Goal: Task Accomplishment & Management: Use online tool/utility

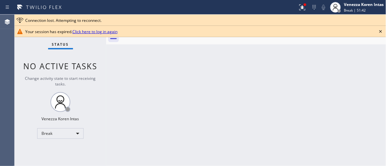
click at [382, 30] on icon at bounding box center [381, 32] width 8 height 8
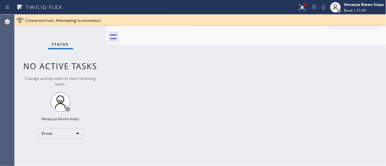
drag, startPoint x: 376, startPoint y: 66, endPoint x: 337, endPoint y: 65, distance: 39.2
click at [376, 66] on div "Back to Dashboard Change Sender ID Customers Technicians Select a contact Outbo…" at bounding box center [246, 91] width 280 height 152
drag, startPoint x: 298, startPoint y: 3, endPoint x: 302, endPoint y: 23, distance: 20.2
click at [298, 5] on icon at bounding box center [302, 7] width 8 height 8
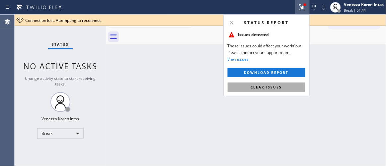
click at [292, 89] on button "Clear issues" at bounding box center [267, 87] width 78 height 9
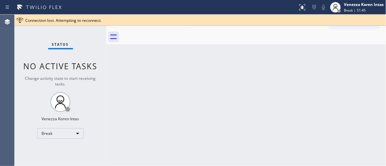
click at [50, 95] on div "Status No active tasks Change activity state to start receiving tasks. Venezza …" at bounding box center [61, 91] width 92 height 152
click at [78, 57] on div "Status No active tasks Change activity state to start receiving tasks. Venezza …" at bounding box center [61, 91] width 92 height 152
drag, startPoint x: 119, startPoint y: 55, endPoint x: 168, endPoint y: 39, distance: 51.0
click at [120, 55] on div "Back to Dashboard Change Sender ID Customers Technicians Select a contact Outbo…" at bounding box center [246, 91] width 280 height 152
drag, startPoint x: 81, startPoint y: 38, endPoint x: 13, endPoint y: 24, distance: 69.6
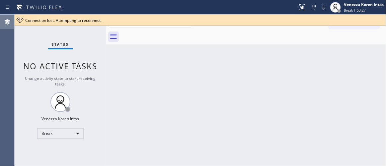
click at [81, 38] on div "Status No active tasks Change activity state to start receiving tasks. Venezza …" at bounding box center [61, 91] width 92 height 152
click at [65, 44] on span "Status" at bounding box center [60, 44] width 17 height 5
click at [77, 46] on div "Status No active tasks Change activity state to start receiving tasks. Venezza …" at bounding box center [61, 91] width 92 height 152
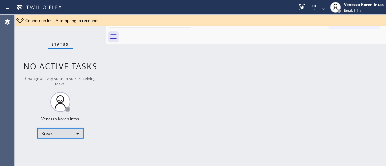
click at [67, 131] on div "Break" at bounding box center [60, 133] width 46 height 11
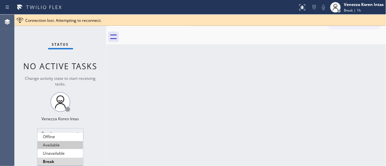
click at [62, 146] on li "Available" at bounding box center [60, 145] width 45 height 8
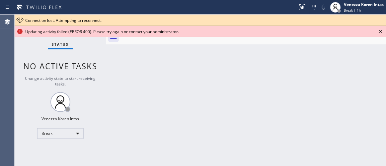
drag, startPoint x: 94, startPoint y: 54, endPoint x: 114, endPoint y: 51, distance: 20.1
click at [94, 54] on div "Status No active tasks Change activity state to start receiving tasks. Venezza …" at bounding box center [61, 91] width 92 height 152
click at [381, 32] on icon at bounding box center [380, 31] width 3 height 3
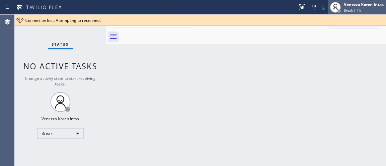
click at [360, 9] on div "Break | 1h" at bounding box center [364, 10] width 40 height 5
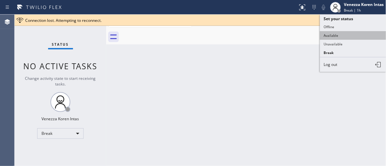
click at [342, 38] on button "Available" at bounding box center [353, 35] width 66 height 9
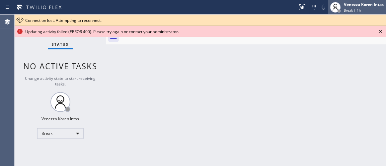
click at [344, 11] on span "Break | 1h" at bounding box center [352, 10] width 17 height 5
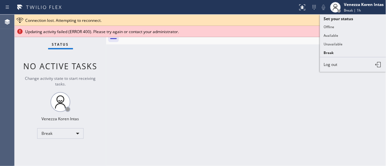
click at [354, 40] on button "Unavailable" at bounding box center [353, 44] width 66 height 9
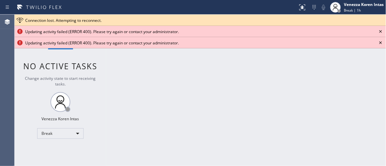
click at [380, 30] on icon at bounding box center [381, 32] width 8 height 8
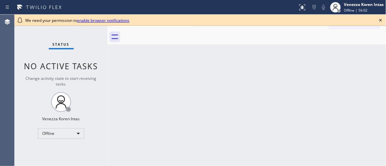
drag, startPoint x: 82, startPoint y: 38, endPoint x: 61, endPoint y: 103, distance: 68.6
click at [82, 38] on div "Status No active tasks Change activity state to start receiving tasks. Venezza …" at bounding box center [61, 91] width 93 height 152
click at [77, 135] on div "Offline" at bounding box center [61, 133] width 46 height 11
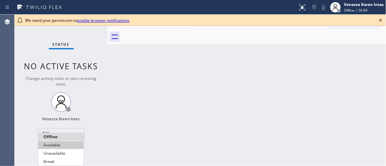
click at [68, 147] on li "Available" at bounding box center [60, 145] width 45 height 8
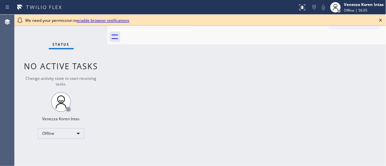
click at [380, 20] on icon at bounding box center [381, 20] width 8 height 8
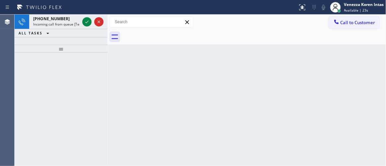
drag, startPoint x: 48, startPoint y: 86, endPoint x: 69, endPoint y: 38, distance: 52.0
click at [49, 86] on div at bounding box center [61, 109] width 93 height 113
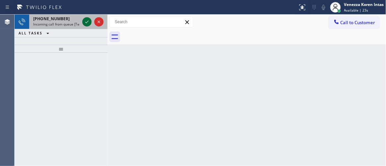
click at [87, 23] on icon at bounding box center [87, 22] width 8 height 8
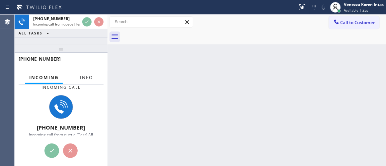
click at [90, 77] on span "Info" at bounding box center [86, 78] width 13 height 6
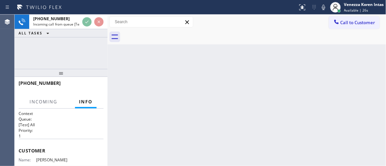
drag, startPoint x: 71, startPoint y: 47, endPoint x: 70, endPoint y: 71, distance: 23.9
click at [70, 71] on div at bounding box center [61, 73] width 93 height 8
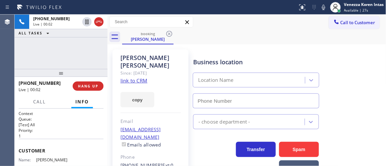
type input "[PHONE_NUMBER]"
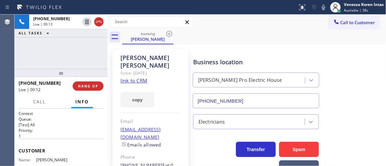
click at [129, 77] on link "link to CRM" at bounding box center [133, 80] width 27 height 7
click at [255, 45] on div "[PERSON_NAME] Since: [DATE] link to CRM copy Email [EMAIL_ADDRESS][DOMAIN_NAME]…" at bounding box center [247, 155] width 279 height 223
click at [212, 59] on div "Business location" at bounding box center [256, 62] width 126 height 9
click at [147, 77] on link "link to CRM" at bounding box center [133, 80] width 27 height 7
click at [249, 33] on div "booking [PERSON_NAME]" at bounding box center [254, 37] width 264 height 15
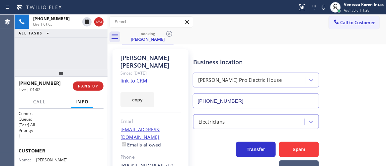
click at [216, 38] on div "booking [PERSON_NAME]" at bounding box center [254, 37] width 264 height 15
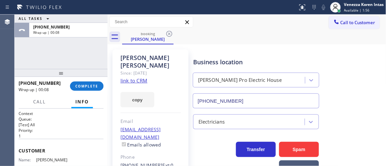
drag, startPoint x: 103, startPoint y: 87, endPoint x: 117, endPoint y: 90, distance: 14.3
click at [103, 88] on button "COMPLETE" at bounding box center [87, 86] width 34 height 9
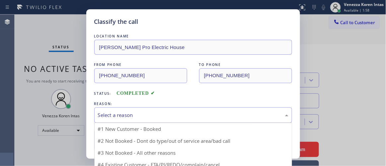
click at [166, 113] on div "Select a reason" at bounding box center [193, 116] width 190 height 8
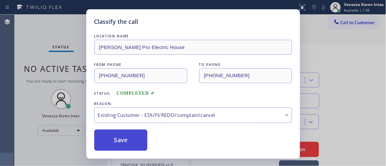
drag, startPoint x: 171, startPoint y: 154, endPoint x: 140, endPoint y: 143, distance: 33.1
click at [140, 143] on button "Save" at bounding box center [120, 140] width 53 height 21
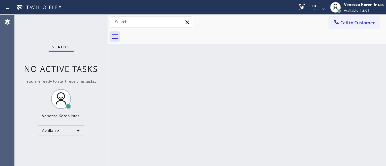
click at [98, 27] on div "Status No active tasks You are ready to start receiving tasks. Venezza Koren In…" at bounding box center [61, 91] width 93 height 152
click at [98, 26] on div "Status No active tasks You are ready to start receiving tasks. Venezza Koren In…" at bounding box center [61, 91] width 93 height 152
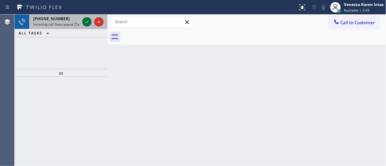
click at [86, 22] on icon at bounding box center [87, 22] width 8 height 8
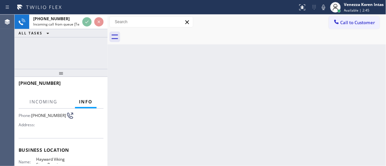
scroll to position [90, 0]
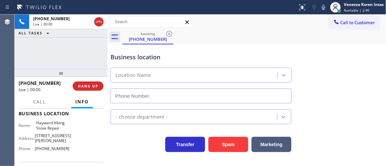
type input "[PHONE_NUMBER]"
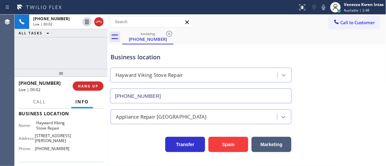
drag, startPoint x: 69, startPoint y: 56, endPoint x: 84, endPoint y: 59, distance: 14.6
click at [69, 56] on div "[PHONE_NUMBER] Live | 00:02 ALL TASKS ALL TASKS ACTIVE TASKS TASKS IN WRAP UP" at bounding box center [61, 42] width 93 height 54
click at [220, 31] on div "booking [PHONE_NUMBER]" at bounding box center [254, 37] width 264 height 15
click at [319, 8] on div at bounding box center [323, 7] width 9 height 8
click at [313, 55] on div "Business location Hayward Viking Stove Repair [PHONE_NUMBER]" at bounding box center [246, 73] width 275 height 60
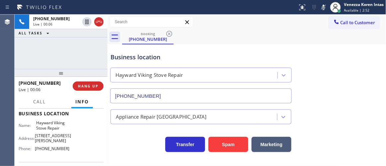
click at [60, 40] on div "[PHONE_NUMBER] Live | 00:06 ALL TASKS ALL TASKS ACTIVE TASKS TASKS IN WRAP UP" at bounding box center [61, 42] width 93 height 54
click at [201, 43] on div "booking [PHONE_NUMBER]" at bounding box center [254, 37] width 264 height 15
click at [185, 47] on div "Business location Hayward Viking Stove Repair [PHONE_NUMBER]" at bounding box center [201, 74] width 184 height 57
click at [323, 10] on icon at bounding box center [324, 7] width 8 height 8
click at [325, 46] on div "Business location Hayward Viking Stove Repair [PHONE_NUMBER]" at bounding box center [246, 73] width 275 height 60
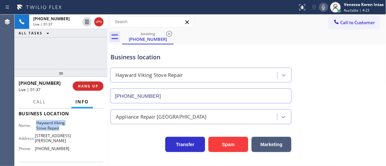
drag, startPoint x: 34, startPoint y: 123, endPoint x: 59, endPoint y: 128, distance: 25.8
click at [59, 128] on div "Name: [PERSON_NAME] Viking Stove Repair" at bounding box center [44, 125] width 51 height 10
copy div "Hayward Viking Stove Repair"
click at [327, 8] on icon at bounding box center [324, 7] width 8 height 8
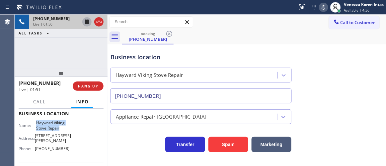
click at [85, 22] on icon at bounding box center [87, 22] width 8 height 8
drag, startPoint x: 239, startPoint y: 16, endPoint x: 258, endPoint y: 36, distance: 27.7
click at [240, 18] on div "Call to Customer Outbound call Location Search location Your caller id phone nu…" at bounding box center [247, 22] width 279 height 12
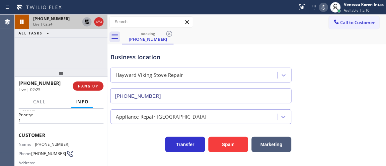
scroll to position [0, 0]
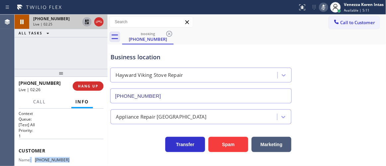
drag, startPoint x: 66, startPoint y: 159, endPoint x: 30, endPoint y: 159, distance: 36.2
click at [30, 159] on div "Name: [PHONE_NUMBER]" at bounding box center [44, 160] width 51 height 5
drag, startPoint x: 67, startPoint y: 159, endPoint x: 36, endPoint y: 159, distance: 30.9
click at [36, 159] on span "[PHONE_NUMBER]" at bounding box center [52, 160] width 35 height 5
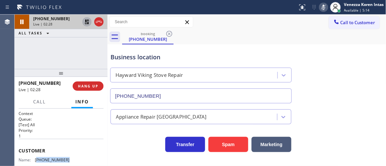
copy span "916) 718-3187"
click at [328, 5] on div at bounding box center [323, 7] width 9 height 8
click at [84, 24] on icon at bounding box center [87, 22] width 8 height 8
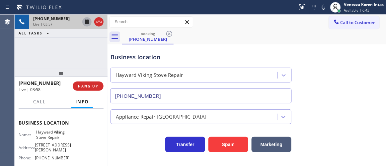
scroll to position [90, 0]
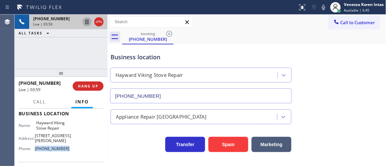
drag, startPoint x: 70, startPoint y: 146, endPoint x: 35, endPoint y: 147, distance: 35.2
click at [35, 147] on div "Name: [PERSON_NAME] Viking Stove Repair Address: [STREET_ADDRESS][PERSON_NAME] …" at bounding box center [61, 137] width 85 height 34
copy div "[PHONE_NUMBER]"
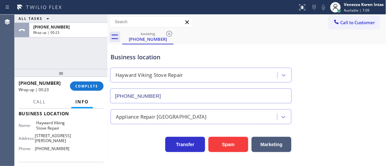
drag, startPoint x: 220, startPoint y: 59, endPoint x: 148, endPoint y: 61, distance: 72.4
click at [220, 59] on div "Business location" at bounding box center [201, 57] width 181 height 9
drag, startPoint x: 94, startPoint y: 85, endPoint x: 106, endPoint y: 87, distance: 11.7
click at [95, 85] on span "COMPLETE" at bounding box center [86, 86] width 23 height 5
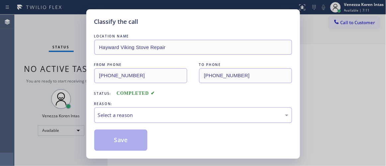
click at [173, 118] on div "Select a reason" at bounding box center [193, 116] width 190 height 8
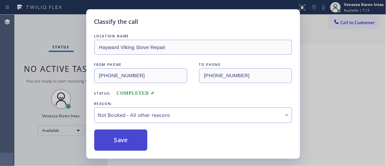
click at [144, 144] on button "Save" at bounding box center [120, 140] width 53 height 21
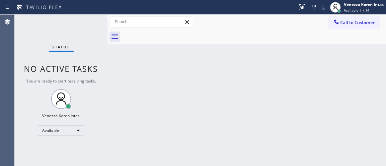
drag, startPoint x: 54, startPoint y: 45, endPoint x: 134, endPoint y: 67, distance: 82.9
click at [54, 45] on span "Status" at bounding box center [61, 47] width 17 height 5
drag, startPoint x: 196, startPoint y: 95, endPoint x: 205, endPoint y: 125, distance: 31.0
click at [196, 96] on div "Back to Dashboard Change Sender ID Customers Technicians Select a contact Outbo…" at bounding box center [247, 91] width 279 height 152
click at [206, 67] on div "Back to Dashboard Change Sender ID Customers Technicians Select a contact Outbo…" at bounding box center [247, 91] width 279 height 152
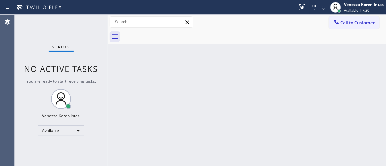
drag, startPoint x: 217, startPoint y: 101, endPoint x: 224, endPoint y: 105, distance: 8.6
click at [217, 102] on div "Back to Dashboard Change Sender ID Customers Technicians Select a contact Outbo…" at bounding box center [247, 91] width 279 height 152
drag, startPoint x: 242, startPoint y: 109, endPoint x: 239, endPoint y: 121, distance: 13.2
click at [241, 109] on div "Back to Dashboard Change Sender ID Customers Technicians Select a contact Outbo…" at bounding box center [247, 91] width 279 height 152
drag, startPoint x: 152, startPoint y: 95, endPoint x: 159, endPoint y: 98, distance: 7.6
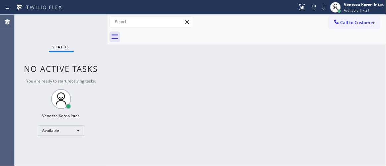
click at [152, 95] on div "Back to Dashboard Change Sender ID Customers Technicians Select a contact Outbo…" at bounding box center [247, 91] width 279 height 152
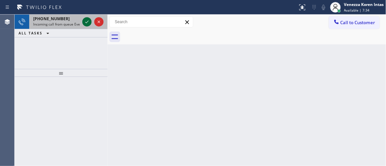
click at [86, 23] on icon at bounding box center [86, 22] width 3 height 3
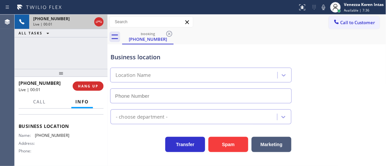
scroll to position [90, 0]
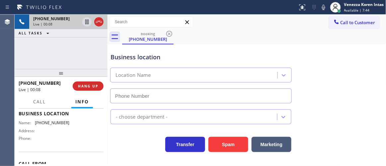
click at [99, 23] on icon at bounding box center [99, 22] width 8 height 8
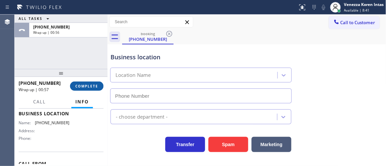
click at [76, 90] on button "COMPLETE" at bounding box center [87, 86] width 34 height 9
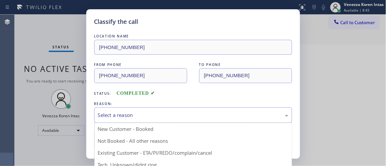
click at [137, 119] on div "Select a reason" at bounding box center [193, 116] width 190 height 8
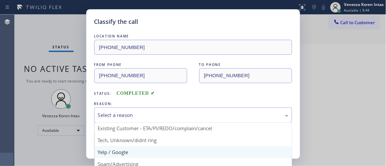
scroll to position [30, 0]
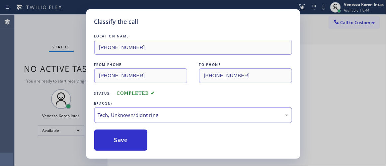
click at [132, 137] on button "Save" at bounding box center [120, 140] width 53 height 21
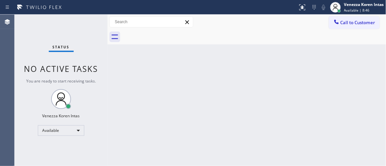
click at [83, 21] on div "Status No active tasks You are ready to start receiving tasks. Venezza Koren In…" at bounding box center [61, 91] width 93 height 152
click at [83, 16] on div "Status No active tasks You are ready to start receiving tasks. Venezza Koren In…" at bounding box center [61, 91] width 93 height 152
click at [88, 28] on div "Status No active tasks You are ready to start receiving tasks. Venezza Koren In…" at bounding box center [61, 91] width 93 height 152
click at [85, 27] on div "Status No active tasks You are ready to start receiving tasks. Venezza Koren In…" at bounding box center [61, 91] width 93 height 152
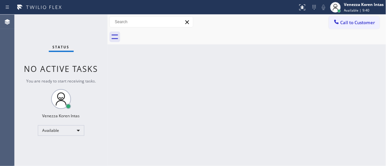
drag, startPoint x: 79, startPoint y: 24, endPoint x: 49, endPoint y: 26, distance: 29.9
click at [78, 24] on div "Status No active tasks You are ready to start receiving tasks. Venezza Koren In…" at bounding box center [61, 91] width 93 height 152
click at [82, 27] on div "Status No active tasks You are ready to start receiving tasks. Venezza Koren In…" at bounding box center [61, 91] width 93 height 152
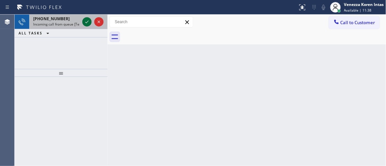
click at [88, 21] on icon at bounding box center [87, 22] width 8 height 8
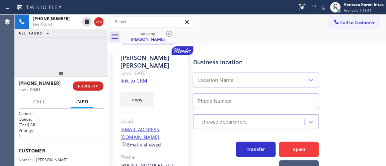
type input "[PHONE_NUMBER]"
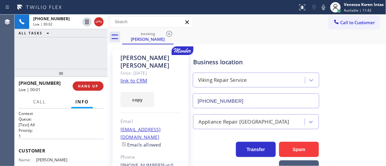
click at [144, 77] on link "link to CRM" at bounding box center [133, 80] width 27 height 7
click at [226, 29] on div "Call to Customer Outbound call Location Search location Your caller id phone nu…" at bounding box center [247, 30] width 279 height 30
click at [112, 60] on div "[PERSON_NAME] Since: [DATE] link to CRM copy Email [EMAIL_ADDRESS][DOMAIN_NAME]…" at bounding box center [150, 152] width 83 height 212
click at [158, 58] on div "[PERSON_NAME]" at bounding box center [150, 61] width 60 height 15
click at [139, 77] on link "link to CRM" at bounding box center [133, 80] width 27 height 7
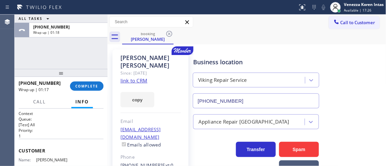
drag, startPoint x: 84, startPoint y: 88, endPoint x: 123, endPoint y: 103, distance: 42.0
click at [85, 88] on span "COMPLETE" at bounding box center [86, 86] width 23 height 5
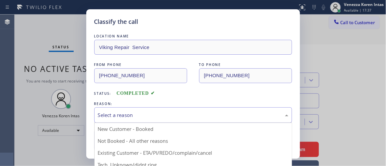
click at [169, 109] on div "Select a reason" at bounding box center [193, 116] width 198 height 16
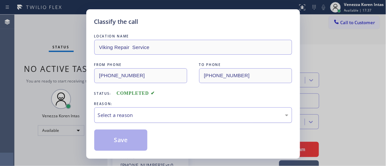
click at [163, 118] on div "Select a reason" at bounding box center [193, 116] width 190 height 8
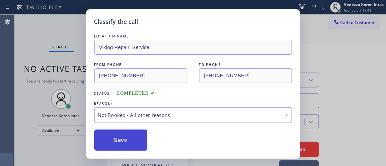
click at [144, 142] on button "Save" at bounding box center [120, 140] width 53 height 21
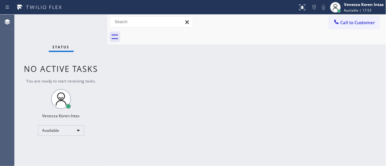
click at [79, 33] on div "Status No active tasks You are ready to start receiving tasks. Venezza Koren In…" at bounding box center [61, 91] width 93 height 152
click at [87, 23] on div "Status No active tasks You are ready to start receiving tasks. Venezza Koren In…" at bounding box center [61, 91] width 93 height 152
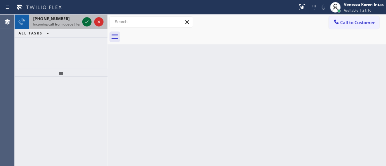
click at [91, 20] on div at bounding box center [86, 22] width 9 height 8
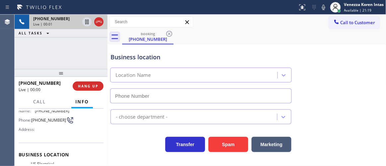
type input "[PHONE_NUMBER]"
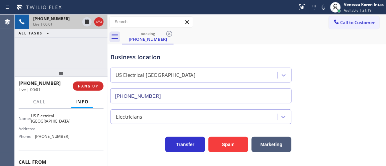
scroll to position [110, 0]
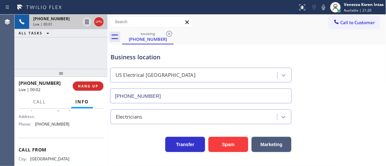
click at [216, 45] on div "Business location [GEOGRAPHIC_DATA] Electrical [GEOGRAPHIC_DATA] [PHONE_NUMBER]" at bounding box center [246, 73] width 275 height 60
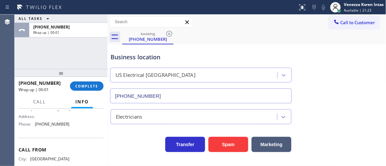
click at [88, 63] on div "ALL TASKS ALL TASKS ACTIVE TASKS TASKS IN WRAP UP [PHONE_NUMBER] Wrap up | 00:01" at bounding box center [61, 42] width 93 height 54
click at [99, 86] on button "COMPLETE" at bounding box center [87, 86] width 34 height 9
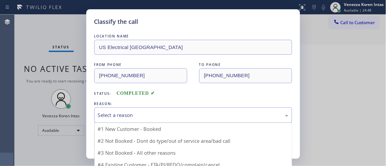
drag, startPoint x: 157, startPoint y: 116, endPoint x: 146, endPoint y: 148, distance: 34.1
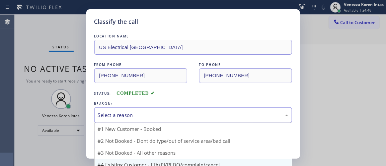
click at [157, 116] on div "Select a reason" at bounding box center [193, 116] width 190 height 8
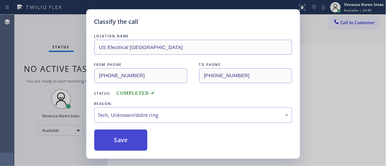
click at [133, 140] on button "Save" at bounding box center [120, 140] width 53 height 21
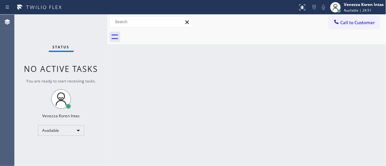
drag, startPoint x: 145, startPoint y: 41, endPoint x: 109, endPoint y: 28, distance: 39.1
click at [145, 41] on div at bounding box center [254, 37] width 264 height 15
click at [95, 26] on div "Status No active tasks You are ready to start receiving tasks. Venezza Koren In…" at bounding box center [61, 91] width 93 height 152
click at [91, 31] on div "Status No active tasks You are ready to start receiving tasks. Venezza Koren In…" at bounding box center [61, 91] width 93 height 152
click at [80, 17] on div "Status No active tasks You are ready to start receiving tasks. Venezza Koren In…" at bounding box center [61, 91] width 93 height 152
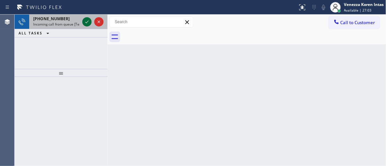
click at [90, 20] on icon at bounding box center [87, 22] width 8 height 8
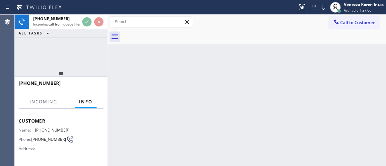
scroll to position [90, 0]
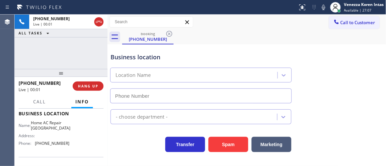
type input "[PHONE_NUMBER]"
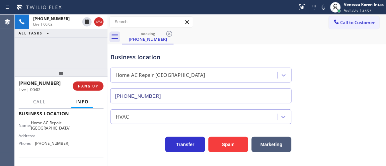
click at [50, 74] on div at bounding box center [61, 73] width 93 height 8
click at [60, 54] on div "[PHONE_NUMBER] Live | 00:03 ALL TASKS ALL TASKS ACTIVE TASKS TASKS IN WRAP UP" at bounding box center [61, 42] width 93 height 54
click at [264, 50] on div "Business location Home AC Repair [GEOGRAPHIC_DATA] [PHONE_NUMBER]" at bounding box center [201, 74] width 184 height 57
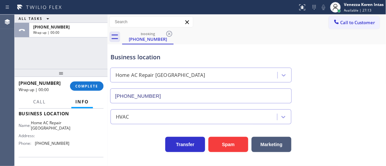
click at [90, 66] on div "ALL TASKS ALL TASKS ACTIVE TASKS TASKS IN WRAP UP [PHONE_NUMBER] Wrap up | 00:00" at bounding box center [61, 42] width 93 height 54
click at [93, 87] on span "COMPLETE" at bounding box center [86, 86] width 23 height 5
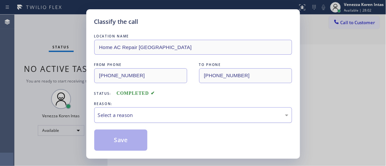
drag, startPoint x: 118, startPoint y: 115, endPoint x: 118, endPoint y: 121, distance: 6.0
click at [118, 115] on div "Select a reason" at bounding box center [193, 116] width 190 height 8
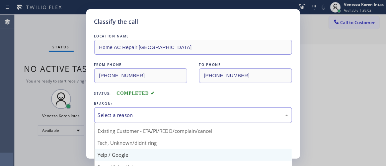
scroll to position [30, 0]
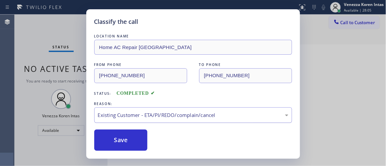
drag, startPoint x: 125, startPoint y: 115, endPoint x: 125, endPoint y: 119, distance: 3.7
click at [125, 116] on div "Existing Customer - ETA/PI/REDO/complain/cancel" at bounding box center [193, 116] width 190 height 8
click at [119, 142] on button "Save" at bounding box center [120, 140] width 53 height 21
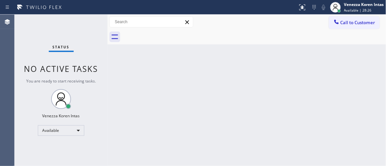
drag, startPoint x: 135, startPoint y: 105, endPoint x: 161, endPoint y: 104, distance: 26.6
click at [139, 104] on div "Back to Dashboard Change Sender ID Customers Technicians Select a contact Outbo…" at bounding box center [247, 91] width 279 height 152
drag, startPoint x: 136, startPoint y: 101, endPoint x: 118, endPoint y: 115, distance: 23.2
click at [136, 101] on div "Back to Dashboard Change Sender ID Customers Technicians Select a contact Outbo…" at bounding box center [247, 91] width 279 height 152
click at [89, 30] on div "Status No active tasks You are ready to start receiving tasks. Venezza Koren In…" at bounding box center [61, 91] width 93 height 152
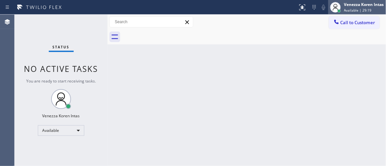
click at [367, 8] on span "Available | 29:19" at bounding box center [358, 10] width 28 height 5
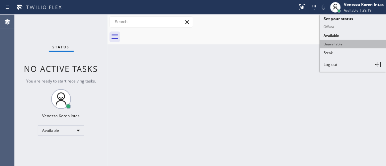
click at [351, 41] on button "Unavailable" at bounding box center [353, 44] width 66 height 9
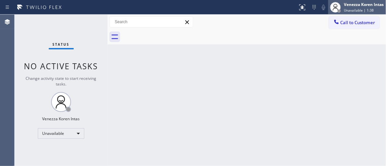
click at [373, 2] on div "Venezza Koren Intas" at bounding box center [364, 5] width 40 height 6
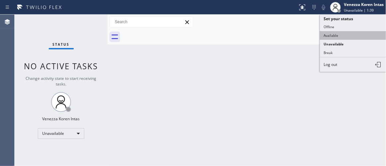
click at [337, 39] on button "Available" at bounding box center [353, 35] width 66 height 9
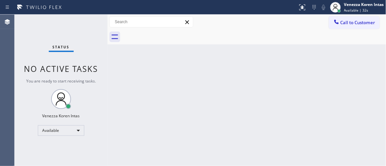
click at [79, 15] on div "Status No active tasks You are ready to start receiving tasks. Venezza Koren In…" at bounding box center [61, 91] width 93 height 152
drag, startPoint x: 85, startPoint y: 30, endPoint x: 80, endPoint y: 32, distance: 5.2
click at [80, 32] on div "Status No active tasks You are ready to start receiving tasks. Venezza Koren In…" at bounding box center [61, 91] width 93 height 152
click at [96, 29] on div "Status No active tasks You are ready to start receiving tasks. Venezza Koren In…" at bounding box center [61, 91] width 93 height 152
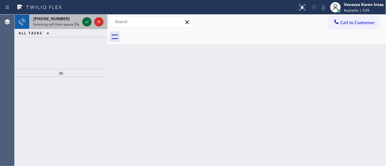
click at [87, 22] on icon at bounding box center [86, 22] width 3 height 3
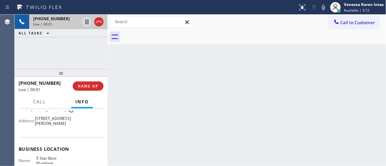
scroll to position [90, 0]
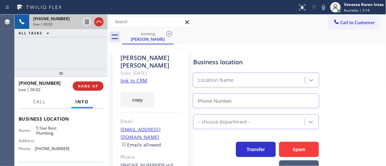
click at [144, 77] on link "link to CRM" at bounding box center [133, 80] width 27 height 7
type input "[PHONE_NUMBER]"
click at [224, 8] on div at bounding box center [149, 7] width 292 height 11
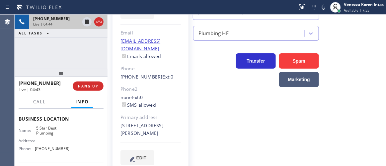
scroll to position [93, 0]
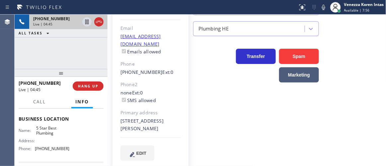
drag, startPoint x: 161, startPoint y: 114, endPoint x: 141, endPoint y: 109, distance: 21.0
click at [160, 117] on div "[STREET_ADDRESS][PERSON_NAME]" at bounding box center [150, 124] width 60 height 15
drag, startPoint x: 121, startPoint y: 103, endPoint x: 148, endPoint y: 119, distance: 31.8
click at [148, 119] on div "[STREET_ADDRESS][PERSON_NAME]" at bounding box center [150, 124] width 60 height 15
copy div "[STREET_ADDRESS][PERSON_NAME]"
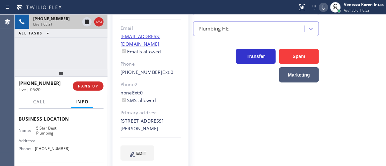
click at [322, 7] on icon at bounding box center [323, 7] width 3 height 5
click at [321, 9] on icon at bounding box center [324, 7] width 8 height 8
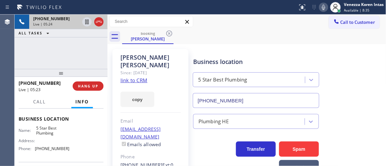
scroll to position [0, 0]
drag, startPoint x: 290, startPoint y: 35, endPoint x: 300, endPoint y: 29, distance: 11.4
click at [290, 35] on div "booking [PERSON_NAME]" at bounding box center [254, 37] width 264 height 15
click at [185, 66] on div "[PERSON_NAME] Since: [DATE] link to CRM copy Email [EMAIL_ADDRESS][DOMAIN_NAME]…" at bounding box center [151, 155] width 76 height 213
click at [236, 160] on div "Transfer Spam Marketing" at bounding box center [256, 157] width 128 height 37
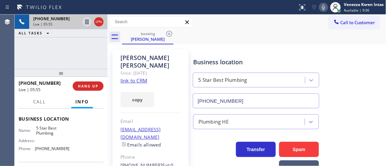
click at [323, 4] on icon at bounding box center [324, 7] width 8 height 8
click at [87, 22] on icon at bounding box center [87, 22] width 8 height 8
click at [96, 53] on div "[PHONE_NUMBER] Live | 08:36 ALL TASKS ALL TASKS ACTIVE TASKS TASKS IN WRAP UP" at bounding box center [61, 42] width 93 height 54
click at [87, 21] on icon at bounding box center [87, 22] width 8 height 8
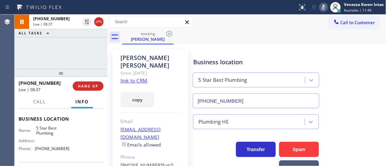
click at [322, 1] on div "Status report No issues detected If you experience an issue, please download th…" at bounding box center [340, 7] width 91 height 15
drag, startPoint x: 323, startPoint y: 7, endPoint x: 289, endPoint y: 63, distance: 66.4
click at [323, 7] on icon at bounding box center [324, 7] width 8 height 8
drag, startPoint x: 80, startPoint y: 57, endPoint x: 216, endPoint y: 59, distance: 135.7
click at [80, 57] on div "[PHONE_NUMBER] Live | 09:20 ALL TASKS ALL TASKS ACTIVE TASKS TASKS IN WRAP UP" at bounding box center [61, 42] width 93 height 54
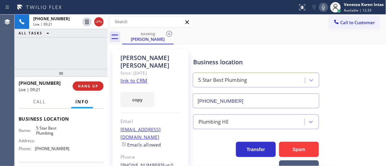
click at [323, 10] on icon at bounding box center [323, 7] width 3 height 5
click at [172, 71] on div "[PERSON_NAME] Since: [DATE] link to CRM copy Email [EMAIL_ADDRESS][DOMAIN_NAME]…" at bounding box center [151, 155] width 76 height 213
click at [323, 8] on icon at bounding box center [324, 7] width 8 height 8
drag, startPoint x: 179, startPoint y: 90, endPoint x: 202, endPoint y: 159, distance: 72.9
click at [179, 90] on div "copy" at bounding box center [150, 96] width 60 height 23
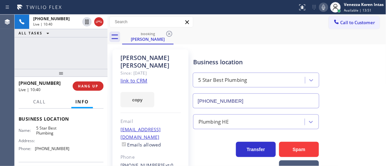
click at [111, 63] on div "[PERSON_NAME] Since: [DATE] link to CRM copy Email [EMAIL_ADDRESS][DOMAIN_NAME]…" at bounding box center [150, 155] width 83 height 219
click at [93, 61] on div "[PHONE_NUMBER] Live | 10:57 ALL TASKS ALL TASKS ACTIVE TASKS TASKS IN WRAP UP" at bounding box center [61, 42] width 93 height 54
click at [326, 9] on icon at bounding box center [324, 7] width 8 height 8
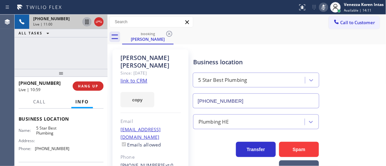
click at [87, 22] on icon at bounding box center [87, 22] width 8 height 8
drag, startPoint x: 78, startPoint y: 58, endPoint x: 96, endPoint y: 37, distance: 27.9
click at [79, 58] on div "[PHONE_NUMBER] Live | 12:31 ALL TASKS ALL TASKS ACTIVE TASKS TASKS IN WRAP UP" at bounding box center [61, 42] width 93 height 54
click at [88, 20] on icon at bounding box center [87, 22] width 5 height 5
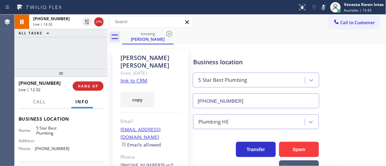
drag, startPoint x: 322, startPoint y: 6, endPoint x: 292, endPoint y: 77, distance: 76.5
click at [322, 6] on icon at bounding box center [324, 7] width 8 height 8
click at [261, 53] on div "Business location 5 Star Best Plumbing [PHONE_NUMBER]" at bounding box center [256, 79] width 128 height 57
drag, startPoint x: 178, startPoint y: 101, endPoint x: 181, endPoint y: 155, distance: 54.2
click at [178, 101] on div "[PERSON_NAME] Since: [DATE] link to CRM copy Email [EMAIL_ADDRESS][DOMAIN_NAME]…" at bounding box center [151, 155] width 76 height 213
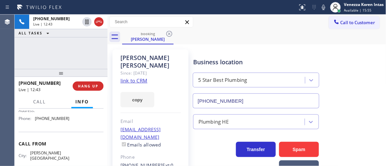
scroll to position [120, 0]
drag, startPoint x: 34, startPoint y: 114, endPoint x: 58, endPoint y: 121, distance: 24.8
click at [58, 107] on div "Name: 5 Star Best Plumbing" at bounding box center [44, 101] width 51 height 10
copy div "5 Star Best Plumbing"
drag, startPoint x: 111, startPoint y: 61, endPoint x: 125, endPoint y: 61, distance: 13.6
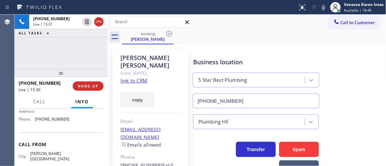
click at [111, 61] on div "[PERSON_NAME] Since: [DATE] link to CRM copy Email [EMAIL_ADDRESS][DOMAIN_NAME]…" at bounding box center [150, 155] width 83 height 219
click at [154, 55] on div "[PERSON_NAME]" at bounding box center [150, 61] width 60 height 15
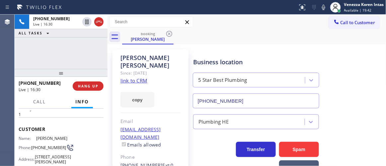
scroll to position [4, 0]
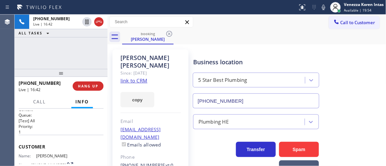
drag, startPoint x: 92, startPoint y: 49, endPoint x: 215, endPoint y: 23, distance: 125.8
click at [92, 49] on div "[PHONE_NUMBER] Live | 16:42 ALL TASKS ALL TASKS ACTIVE TASKS TASKS IN WRAP UP" at bounding box center [61, 42] width 93 height 54
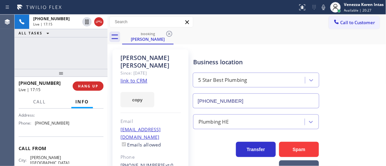
scroll to position [125, 0]
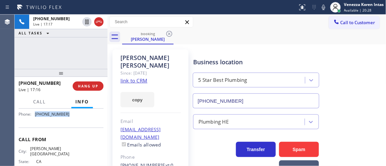
drag, startPoint x: 67, startPoint y: 130, endPoint x: 35, endPoint y: 131, distance: 32.5
click at [35, 120] on div "Name: 5 Star Best Plumbing Address: Phone: [PHONE_NUMBER]" at bounding box center [61, 105] width 85 height 29
copy div "[PHONE_NUMBER]"
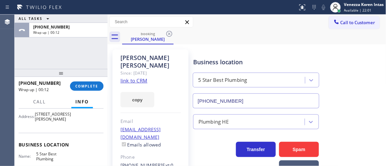
scroll to position [34, 0]
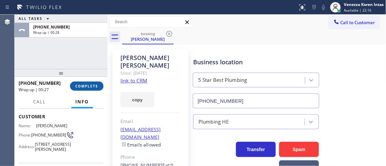
drag, startPoint x: 93, startPoint y: 86, endPoint x: 100, endPoint y: 86, distance: 6.6
click at [93, 86] on span "COMPLETE" at bounding box center [86, 86] width 23 height 5
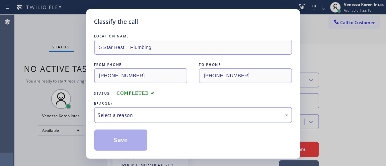
click at [166, 110] on div "Select a reason" at bounding box center [193, 116] width 198 height 16
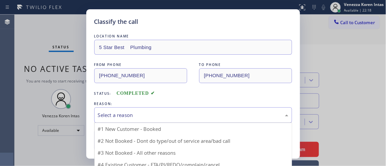
drag, startPoint x: 158, startPoint y: 129, endPoint x: 140, endPoint y: 137, distance: 19.9
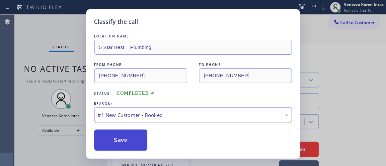
click at [130, 141] on button "Save" at bounding box center [120, 140] width 53 height 21
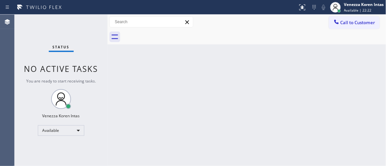
drag, startPoint x: 170, startPoint y: 81, endPoint x: 57, endPoint y: 56, distance: 115.4
click at [170, 80] on div "Back to Dashboard Change Sender ID Customers Technicians Select a contact Outbo…" at bounding box center [247, 91] width 279 height 152
click at [56, 56] on div "Status No active tasks You are ready to start receiving tasks. Venezza Koren In…" at bounding box center [61, 91] width 93 height 152
click at [98, 34] on div "Status No active tasks You are ready to start receiving tasks. Venezza Koren In…" at bounding box center [61, 91] width 93 height 152
drag, startPoint x: 162, startPoint y: 75, endPoint x: 174, endPoint y: 96, distance: 24.5
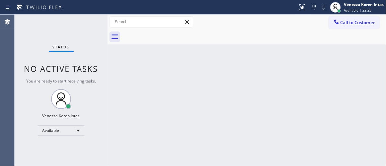
click at [163, 76] on div "Back to Dashboard Change Sender ID Customers Technicians Select a contact Outbo…" at bounding box center [247, 91] width 279 height 152
drag, startPoint x: 174, startPoint y: 97, endPoint x: 184, endPoint y: 129, distance: 33.3
click at [173, 98] on div "Back to Dashboard Change Sender ID Customers Technicians Select a contact Outbo…" at bounding box center [247, 91] width 279 height 152
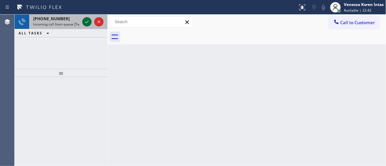
click at [88, 23] on icon at bounding box center [87, 22] width 8 height 8
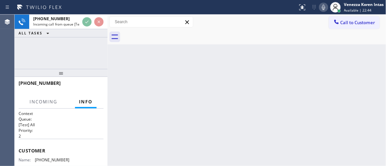
click at [326, 9] on icon at bounding box center [324, 7] width 8 height 8
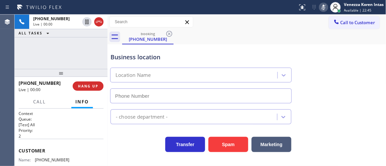
type input "[PHONE_NUMBER]"
click at [326, 10] on icon at bounding box center [324, 7] width 8 height 8
drag, startPoint x: 97, startPoint y: 20, endPoint x: 114, endPoint y: 64, distance: 47.6
click at [97, 20] on icon at bounding box center [99, 22] width 8 height 8
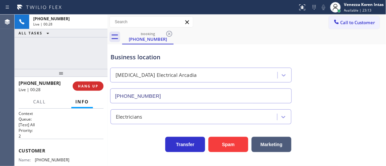
click at [95, 85] on span "HANG UP" at bounding box center [88, 86] width 20 height 5
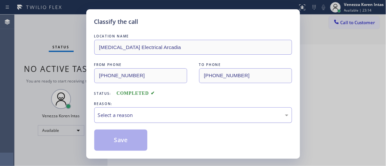
click at [154, 109] on div "Select a reason" at bounding box center [193, 116] width 198 height 16
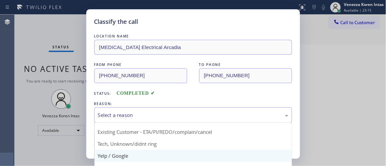
scroll to position [30, 0]
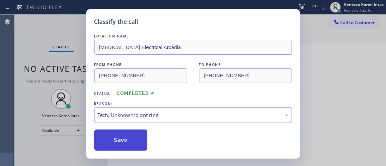
drag, startPoint x: 138, startPoint y: 136, endPoint x: 145, endPoint y: 130, distance: 9.0
click at [138, 136] on button "Save" at bounding box center [120, 140] width 53 height 21
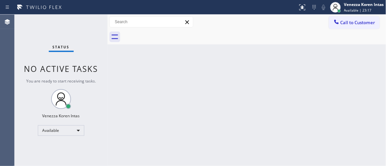
click at [78, 25] on div "Status No active tasks You are ready to start receiving tasks. Venezza Koren In…" at bounding box center [61, 91] width 93 height 152
click at [83, 26] on div "Status No active tasks You are ready to start receiving tasks. Venezza Koren In…" at bounding box center [61, 91] width 93 height 152
click at [84, 26] on div "Status No active tasks You are ready to start receiving tasks. Venezza Koren In…" at bounding box center [61, 91] width 93 height 152
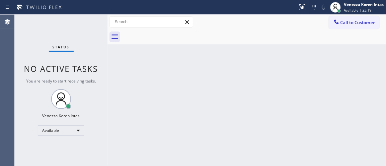
click at [84, 26] on div "Status No active tasks You are ready to start receiving tasks. Venezza Koren In…" at bounding box center [61, 91] width 93 height 152
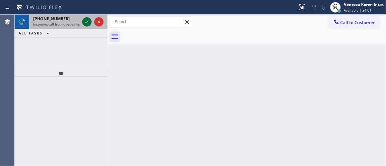
click at [88, 24] on icon at bounding box center [87, 22] width 8 height 8
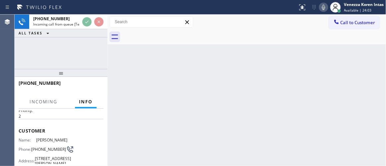
scroll to position [90, 0]
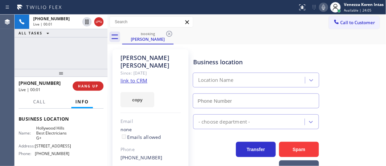
type input "[PHONE_NUMBER]"
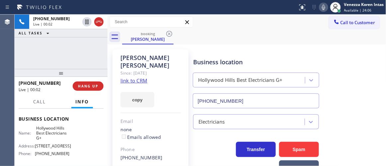
click at [138, 77] on link "link to CRM" at bounding box center [133, 80] width 27 height 7
click at [360, 118] on div "Electricians" at bounding box center [288, 121] width 193 height 18
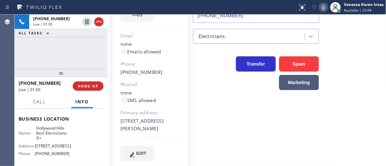
drag, startPoint x: 91, startPoint y: 59, endPoint x: 143, endPoint y: 98, distance: 65.5
click at [91, 59] on div "[PHONE_NUMBER] Live | 01:00 ALL TASKS ALL TASKS ACTIVE TASKS TASKS IN WRAP UP" at bounding box center [61, 42] width 93 height 54
drag, startPoint x: 119, startPoint y: 112, endPoint x: 164, endPoint y: 118, distance: 45.0
click at [164, 118] on div "[PERSON_NAME] Since: [DATE] link to CRM copy Email none Emails allowed Phone [P…" at bounding box center [151, 66] width 76 height 205
copy div "[STREET_ADDRESS][PERSON_NAME]"
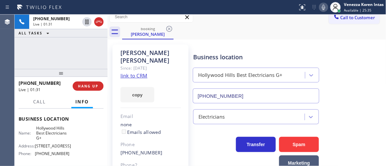
scroll to position [0, 0]
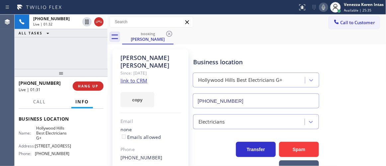
drag, startPoint x: 253, startPoint y: 46, endPoint x: 258, endPoint y: 43, distance: 6.3
click at [253, 46] on div "[PERSON_NAME] Since: [DATE] link to CRM copy Email none Emails allowed Phone [P…" at bounding box center [246, 152] width 275 height 212
click at [323, 6] on icon at bounding box center [324, 7] width 8 height 8
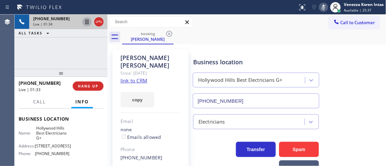
click at [87, 22] on icon at bounding box center [86, 22] width 3 height 5
click at [157, 91] on div "copy" at bounding box center [150, 96] width 60 height 23
drag, startPoint x: 76, startPoint y: 62, endPoint x: 98, endPoint y: 57, distance: 22.6
click at [76, 62] on div "[PHONE_NUMBER] Live | 04:02 ALL TASKS ALL TASKS ACTIVE TASKS TASKS IN WRAP UP" at bounding box center [61, 42] width 93 height 54
drag, startPoint x: 322, startPoint y: 8, endPoint x: 224, endPoint y: 44, distance: 104.5
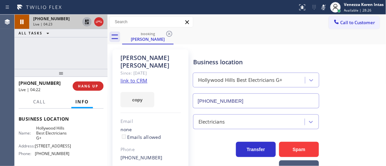
click at [321, 8] on icon at bounding box center [324, 7] width 8 height 8
click at [87, 20] on icon at bounding box center [87, 22] width 8 height 8
click at [97, 52] on div "[PHONE_NUMBER] Live | 04:43 ALL TASKS ALL TASKS ACTIVE TASKS TASKS IN WRAP UP" at bounding box center [61, 42] width 93 height 54
click at [325, 9] on icon at bounding box center [324, 7] width 8 height 8
click at [86, 23] on icon at bounding box center [87, 22] width 8 height 8
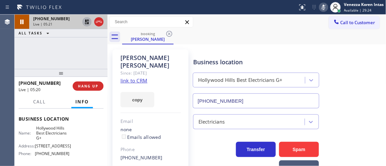
click at [85, 25] on icon at bounding box center [87, 22] width 8 height 8
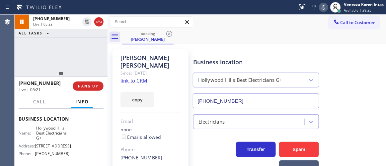
click at [326, 8] on icon at bounding box center [324, 7] width 8 height 8
drag, startPoint x: 71, startPoint y: 43, endPoint x: 96, endPoint y: 54, distance: 26.6
click at [71, 43] on div "[PHONE_NUMBER] Live | 05:24 ALL TASKS ALL TASKS ACTIVE TASKS TASKS IN WRAP UP" at bounding box center [61, 42] width 93 height 54
click at [100, 51] on div "[PHONE_NUMBER] Live | 05:30 ALL TASKS ALL TASKS ACTIVE TASKS TASKS IN WRAP UP" at bounding box center [61, 42] width 93 height 54
drag, startPoint x: 37, startPoint y: 48, endPoint x: 47, endPoint y: 46, distance: 10.8
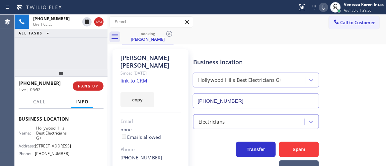
click at [37, 48] on div "[PHONE_NUMBER] Live | 05:53 ALL TASKS ALL TASKS ACTIVE TASKS TASKS IN WRAP UP" at bounding box center [61, 42] width 93 height 54
drag, startPoint x: 223, startPoint y: 39, endPoint x: 338, endPoint y: 21, distance: 116.9
click at [224, 39] on div "booking [PERSON_NAME]" at bounding box center [254, 37] width 264 height 15
click at [323, 8] on icon at bounding box center [323, 7] width 3 height 5
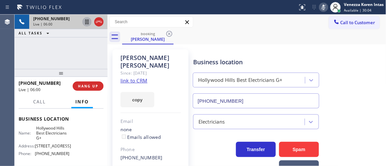
click at [86, 24] on icon at bounding box center [86, 22] width 3 height 5
drag, startPoint x: 33, startPoint y: 131, endPoint x: 54, endPoint y: 144, distance: 25.2
click at [54, 144] on div "Business location Name: [GEOGRAPHIC_DATA] Best Electricians G+ Address: [STREET…" at bounding box center [61, 137] width 85 height 60
copy span "Hollywood Hills Best Electricians G+"
click at [75, 59] on div "[PHONE_NUMBER] Live | 06:43 ALL TASKS ALL TASKS ACTIVE TASKS TASKS IN WRAP UP" at bounding box center [61, 42] width 93 height 54
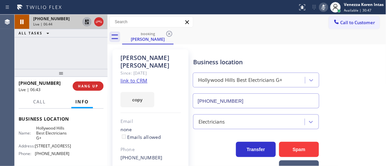
click at [84, 24] on icon at bounding box center [87, 22] width 8 height 8
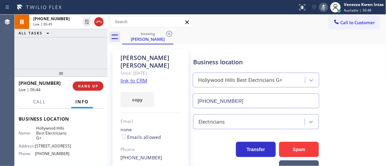
click at [325, 7] on icon at bounding box center [324, 7] width 8 height 8
click at [347, 59] on div "Business location [GEOGRAPHIC_DATA] Best Electricians G+ [PHONE_NUMBER]" at bounding box center [288, 78] width 193 height 60
click at [126, 50] on div "[PERSON_NAME] Since: [DATE] link to CRM copy Email none Emails allowed Phone [P…" at bounding box center [151, 151] width 76 height 205
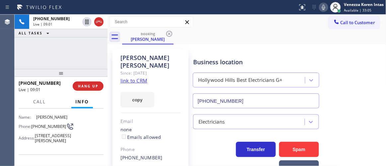
scroll to position [30, 0]
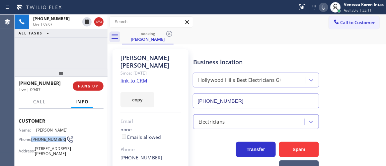
drag, startPoint x: 43, startPoint y: 142, endPoint x: 31, endPoint y: 134, distance: 15.4
click at [31, 136] on div "Phone: [PHONE_NUMBER]" at bounding box center [44, 140] width 51 height 8
copy span "[PHONE_NUMBER]"
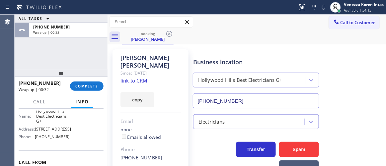
scroll to position [120, 0]
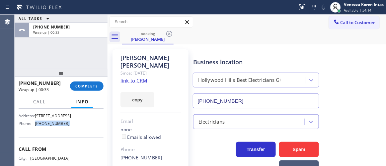
drag, startPoint x: 70, startPoint y: 134, endPoint x: 35, endPoint y: 136, distance: 35.2
click at [35, 129] on div "Name: [GEOGRAPHIC_DATA] Best Electricians G+ Address: [STREET_ADDRESS] Phone: […" at bounding box center [61, 113] width 85 height 34
copy div "[PHONE_NUMBER]"
drag, startPoint x: 96, startPoint y: 89, endPoint x: 149, endPoint y: 95, distance: 53.0
click at [97, 89] on button "COMPLETE" at bounding box center [87, 86] width 34 height 9
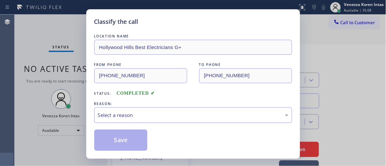
click at [159, 113] on div "Select a reason" at bounding box center [193, 116] width 190 height 8
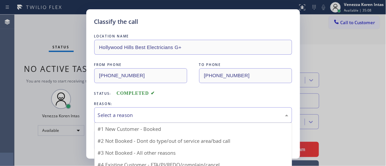
drag, startPoint x: 152, startPoint y: 132, endPoint x: 142, endPoint y: 138, distance: 11.8
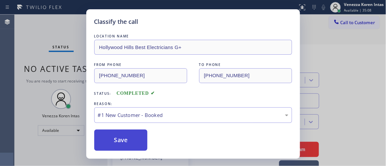
click at [142, 138] on button "Save" at bounding box center [120, 140] width 53 height 21
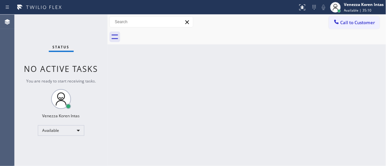
drag, startPoint x: 82, startPoint y: 28, endPoint x: 240, endPoint y: 49, distance: 160.1
click at [82, 28] on div "Status No active tasks You are ready to start receiving tasks. Venezza Koren In…" at bounding box center [61, 91] width 93 height 152
drag, startPoint x: 195, startPoint y: 34, endPoint x: 114, endPoint y: 38, distance: 81.4
click at [193, 35] on div at bounding box center [254, 37] width 264 height 15
click at [71, 19] on div "Status No active tasks You are ready to start receiving tasks. Venezza Koren In…" at bounding box center [61, 91] width 93 height 152
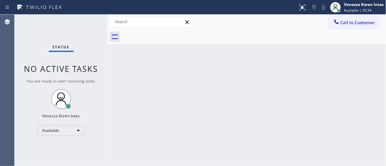
click at [95, 24] on div "Status No active tasks You are ready to start receiving tasks. Venezza Koren In…" at bounding box center [61, 91] width 93 height 152
click at [91, 20] on div "Status No active tasks You are ready to start receiving tasks. Venezza Koren In…" at bounding box center [61, 91] width 93 height 152
click at [90, 25] on div "Status No active tasks You are ready to start receiving tasks. Venezza Koren In…" at bounding box center [61, 91] width 93 height 152
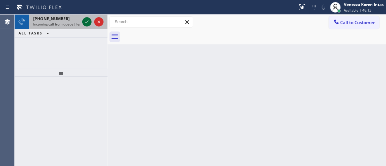
click at [88, 23] on icon at bounding box center [87, 22] width 8 height 8
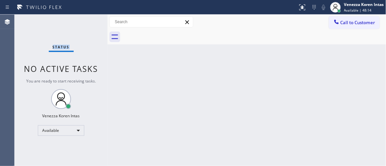
click at [88, 23] on div "Status No active tasks You are ready to start receiving tasks. Venezza Koren In…" at bounding box center [61, 91] width 93 height 152
click at [95, 19] on div "Status No active tasks You are ready to start receiving tasks. Venezza Koren In…" at bounding box center [61, 91] width 93 height 152
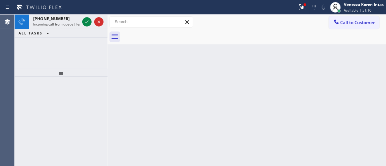
click at [87, 23] on icon at bounding box center [87, 22] width 8 height 8
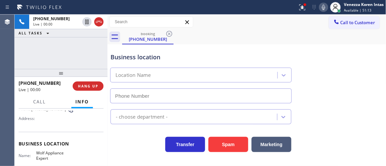
type input "[PHONE_NUMBER]"
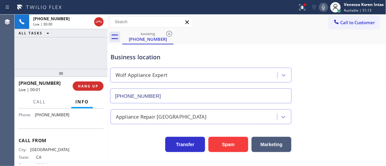
scroll to position [120, 0]
click at [38, 56] on div "[PHONE_NUMBER] Live | 00:01 ALL TASKS ALL TASKS ACTIVE TASKS TASKS IN WRAP UP" at bounding box center [61, 42] width 93 height 54
click at [98, 61] on div "[PHONE_NUMBER] Live | 00:02 ALL TASKS ALL TASKS ACTIVE TASKS TASKS IN WRAP UP" at bounding box center [61, 42] width 93 height 54
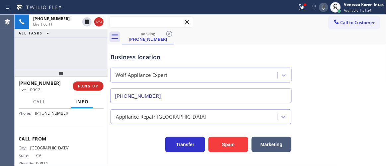
click at [140, 20] on input "text" at bounding box center [151, 22] width 83 height 11
click at [372, 55] on div "Business location Wolf Appliance Expert [PHONE_NUMBER]" at bounding box center [246, 73] width 275 height 60
click at [144, 53] on div "Business location" at bounding box center [201, 57] width 181 height 9
click at [303, 6] on icon at bounding box center [302, 7] width 8 height 8
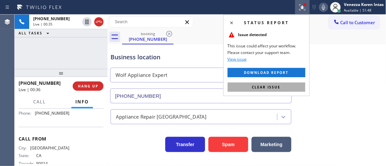
click at [292, 87] on button "Clear issue" at bounding box center [267, 87] width 78 height 9
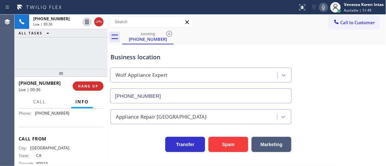
click at [319, 81] on div "Business location Wolf Appliance Expert [PHONE_NUMBER]" at bounding box center [246, 73] width 275 height 60
click at [137, 50] on div "Business location Wolf Appliance Expert [PHONE_NUMBER]" at bounding box center [201, 74] width 184 height 57
click at [231, 57] on div "Business location" at bounding box center [201, 57] width 181 height 9
drag, startPoint x: 119, startPoint y: 54, endPoint x: 299, endPoint y: 50, distance: 180.6
click at [121, 53] on div "Business location" at bounding box center [201, 57] width 181 height 9
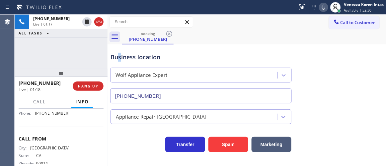
click at [320, 3] on icon at bounding box center [324, 7] width 8 height 8
click at [134, 60] on div "Business location" at bounding box center [201, 57] width 181 height 9
click at [204, 56] on div "Business location" at bounding box center [201, 57] width 181 height 9
click at [328, 8] on div at bounding box center [323, 7] width 9 height 8
click at [272, 40] on div "booking [PHONE_NUMBER]" at bounding box center [254, 37] width 264 height 15
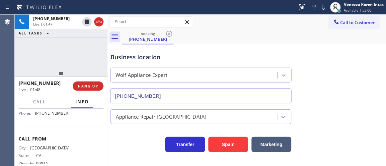
drag, startPoint x: 149, startPoint y: 54, endPoint x: 230, endPoint y: 35, distance: 82.9
click at [149, 54] on div "Business location" at bounding box center [201, 57] width 181 height 9
click at [326, 7] on icon at bounding box center [324, 7] width 8 height 8
click at [124, 69] on div "Wolf Appliance Expert" at bounding box center [201, 75] width 182 height 15
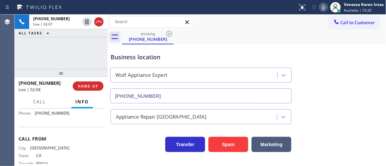
drag, startPoint x: 64, startPoint y: 70, endPoint x: 198, endPoint y: 101, distance: 138.3
click at [64, 70] on div at bounding box center [61, 73] width 93 height 8
drag, startPoint x: 148, startPoint y: 59, endPoint x: 155, endPoint y: 58, distance: 7.3
click at [148, 59] on div "Business location" at bounding box center [201, 57] width 181 height 9
drag, startPoint x: 252, startPoint y: 50, endPoint x: 257, endPoint y: 49, distance: 5.7
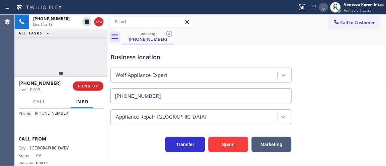
click at [255, 49] on div "Business location Wolf Appliance Expert [PHONE_NUMBER]" at bounding box center [201, 74] width 184 height 57
click at [343, 114] on div "Appliance Repair [GEOGRAPHIC_DATA]" at bounding box center [246, 116] width 275 height 18
click at [145, 57] on div "Business location" at bounding box center [201, 57] width 181 height 9
drag, startPoint x: 83, startPoint y: 55, endPoint x: 106, endPoint y: 51, distance: 22.9
click at [84, 55] on div "[PHONE_NUMBER] Live | 03:49 ALL TASKS ALL TASKS ACTIVE TASKS TASKS IN WRAP UP" at bounding box center [61, 42] width 93 height 54
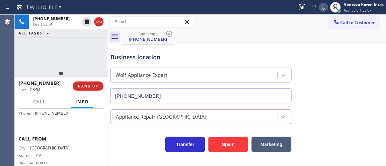
click at [124, 66] on div "Wolf Appliance Expert" at bounding box center [201, 74] width 184 height 18
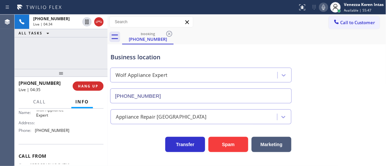
scroll to position [74, 0]
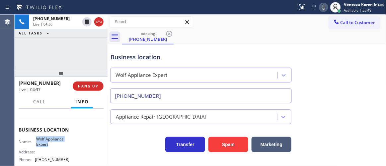
drag, startPoint x: 50, startPoint y: 144, endPoint x: 36, endPoint y: 138, distance: 15.7
click at [36, 138] on span "Wolf Appliance Expert" at bounding box center [52, 142] width 33 height 10
drag, startPoint x: 136, startPoint y: 50, endPoint x: 186, endPoint y: 96, distance: 67.4
click at [136, 50] on div "Business location Wolf Appliance Expert [PHONE_NUMBER]" at bounding box center [201, 74] width 184 height 57
drag, startPoint x: 142, startPoint y: 56, endPoint x: 204, endPoint y: 37, distance: 65.0
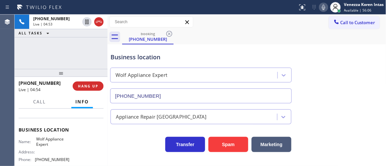
click at [142, 56] on div "Business location" at bounding box center [201, 57] width 181 height 9
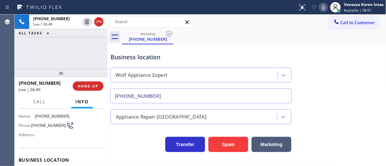
scroll to position [14, 0]
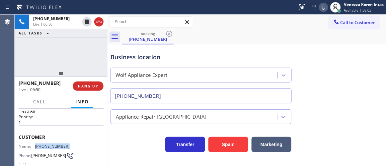
drag, startPoint x: 67, startPoint y: 145, endPoint x: 35, endPoint y: 145, distance: 31.5
click at [35, 145] on div "Name: [PHONE_NUMBER] Phone: [PHONE_NUMBER] Address:" at bounding box center [61, 157] width 85 height 26
click at [235, 43] on div "Business location Wolf Appliance Expert [PHONE_NUMBER]" at bounding box center [246, 73] width 275 height 60
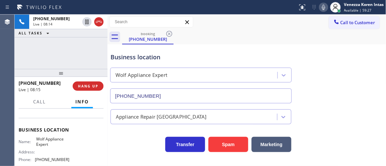
scroll to position [104, 0]
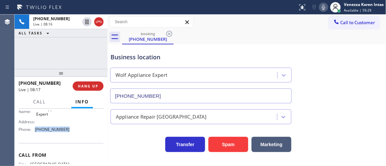
drag, startPoint x: 67, startPoint y: 130, endPoint x: 35, endPoint y: 133, distance: 33.0
click at [35, 133] on div "Name: Wolf Appliance Expert Address: Phone: [PHONE_NUMBER]" at bounding box center [61, 121] width 85 height 29
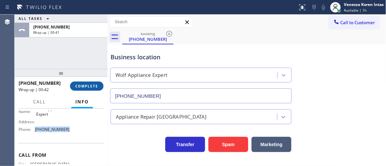
click at [100, 85] on button "COMPLETE" at bounding box center [87, 86] width 34 height 9
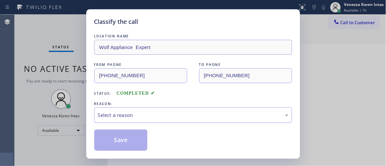
click at [160, 113] on div "Select a reason" at bounding box center [193, 116] width 190 height 8
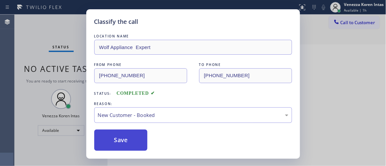
click at [131, 139] on button "Save" at bounding box center [120, 140] width 53 height 21
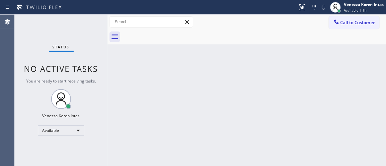
click at [190, 73] on div "Back to Dashboard Change Sender ID Customers Technicians Select a contact Outbo…" at bounding box center [247, 91] width 279 height 152
drag, startPoint x: 87, startPoint y: 25, endPoint x: 164, endPoint y: 68, distance: 88.7
click at [87, 25] on div "Status No active tasks You are ready to start receiving tasks. Venezza Koren In…" at bounding box center [61, 91] width 93 height 152
drag, startPoint x: 193, startPoint y: 80, endPoint x: 243, endPoint y: 149, distance: 84.4
click at [196, 82] on div "Back to Dashboard Change Sender ID Customers Technicians Select a contact Outbo…" at bounding box center [247, 91] width 279 height 152
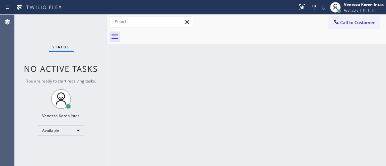
drag, startPoint x: 85, startPoint y: 59, endPoint x: 79, endPoint y: 42, distance: 18.2
click at [85, 58] on div "Status No active tasks You are ready to start receiving tasks. Venezza Koren In…" at bounding box center [61, 91] width 93 height 152
drag, startPoint x: 79, startPoint y: 42, endPoint x: 100, endPoint y: 29, distance: 24.2
click at [89, 38] on div "Status No active tasks You are ready to start receiving tasks. Venezza Koren In…" at bounding box center [61, 91] width 93 height 152
drag, startPoint x: 100, startPoint y: 29, endPoint x: 91, endPoint y: 32, distance: 8.9
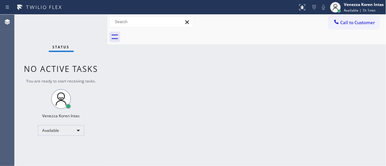
click at [95, 32] on div "Status No active tasks You are ready to start receiving tasks. Venezza Koren In…" at bounding box center [61, 91] width 93 height 152
click at [89, 27] on div "Status No active tasks You are ready to start receiving tasks. Venezza Koren In…" at bounding box center [61, 91] width 93 height 152
click at [95, 18] on div "Status No active tasks You are ready to start receiving tasks. Venezza Koren In…" at bounding box center [61, 91] width 93 height 152
click at [96, 18] on div "Status No active tasks You are ready to start receiving tasks. Venezza Koren In…" at bounding box center [61, 91] width 93 height 152
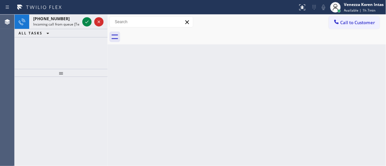
drag, startPoint x: 65, startPoint y: 22, endPoint x: 66, endPoint y: 75, distance: 53.1
click at [65, 22] on span "Incoming call from queue [Test] All" at bounding box center [60, 24] width 55 height 5
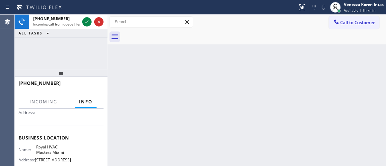
scroll to position [90, 0]
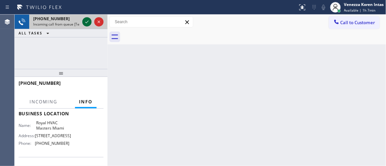
click at [84, 25] on icon at bounding box center [87, 22] width 8 height 8
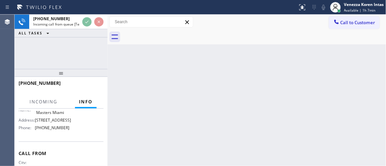
scroll to position [134, 0]
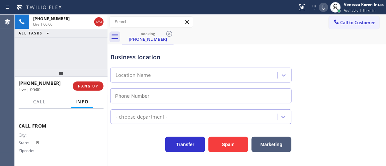
type input "[PHONE_NUMBER]"
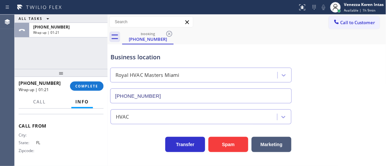
drag, startPoint x: 82, startPoint y: 86, endPoint x: 130, endPoint y: 99, distance: 50.0
click at [82, 85] on span "COMPLETE" at bounding box center [86, 86] width 23 height 5
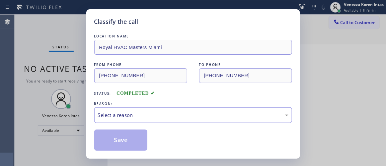
click at [154, 119] on div "Select a reason" at bounding box center [193, 116] width 198 height 16
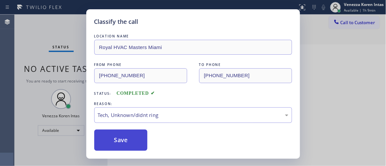
click at [132, 134] on button "Save" at bounding box center [120, 140] width 53 height 21
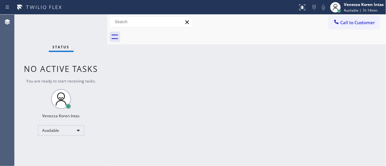
click at [85, 24] on div "Status No active tasks You are ready to start receiving tasks. Venezza Koren In…" at bounding box center [61, 91] width 93 height 152
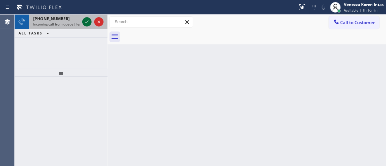
click at [85, 25] on icon at bounding box center [87, 22] width 8 height 8
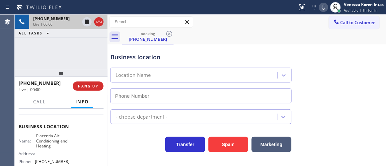
scroll to position [90, 0]
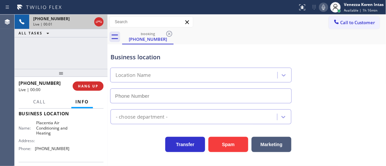
type input "[PHONE_NUMBER]"
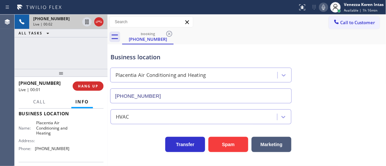
click at [73, 52] on div "[PHONE_NUMBER] Live | 00:02 ALL TASKS ALL TASKS ACTIVE TASKS TASKS IN WRAP UP" at bounding box center [61, 42] width 93 height 54
drag, startPoint x: 56, startPoint y: 43, endPoint x: 96, endPoint y: 56, distance: 42.5
click at [56, 43] on div "[PHONE_NUMBER] Live | 00:03 ALL TASKS ALL TASKS ACTIVE TASKS TASKS IN WRAP UP" at bounding box center [61, 42] width 93 height 54
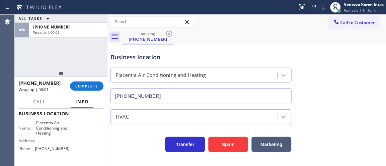
click at [84, 64] on div "ALL TASKS ALL TASKS ACTIVE TASKS TASKS IN WRAP UP [PHONE_NUMBER] Wrap up | 00:01" at bounding box center [61, 42] width 93 height 54
click at [91, 88] on span "COMPLETE" at bounding box center [86, 86] width 23 height 5
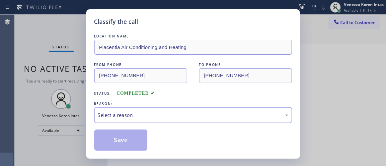
click at [174, 121] on div "Select a reason" at bounding box center [193, 116] width 198 height 16
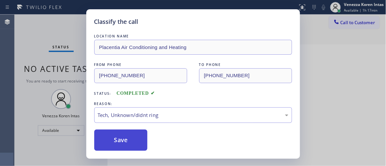
click at [128, 137] on button "Save" at bounding box center [120, 140] width 53 height 21
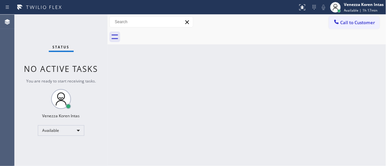
click at [92, 25] on div "Status No active tasks You are ready to start receiving tasks. Venezza Koren In…" at bounding box center [61, 91] width 93 height 152
click at [91, 25] on div "Status No active tasks You are ready to start receiving tasks. Venezza Koren In…" at bounding box center [61, 91] width 93 height 152
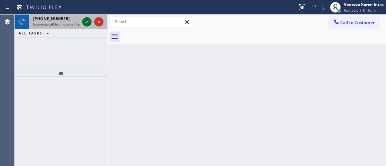
click at [86, 23] on icon at bounding box center [87, 22] width 8 height 8
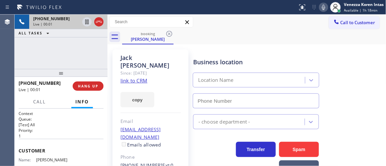
type input "[PHONE_NUMBER]"
click at [142, 77] on link "link to CRM" at bounding box center [133, 80] width 27 height 7
click at [325, 6] on icon at bounding box center [324, 7] width 8 height 8
click at [321, 9] on icon at bounding box center [324, 7] width 8 height 8
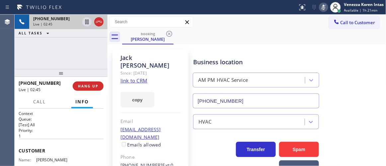
click at [322, 9] on icon at bounding box center [324, 7] width 8 height 8
click at [327, 9] on icon at bounding box center [324, 7] width 8 height 8
click at [86, 23] on icon at bounding box center [87, 22] width 8 height 8
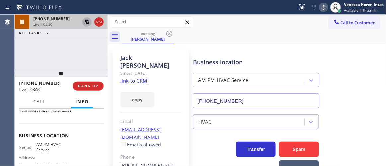
scroll to position [90, 0]
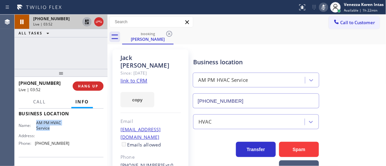
drag, startPoint x: 36, startPoint y: 133, endPoint x: 55, endPoint y: 137, distance: 20.3
click at [55, 131] on span "AM PM HVAC Service" at bounding box center [52, 125] width 33 height 10
click at [86, 22] on icon at bounding box center [87, 22] width 5 height 5
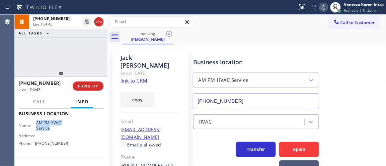
click at [320, 8] on icon at bounding box center [324, 7] width 8 height 8
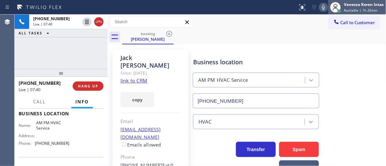
drag, startPoint x: 253, startPoint y: 18, endPoint x: 335, endPoint y: 12, distance: 82.5
click at [253, 18] on div "Call to Customer Outbound call Location Search location Your caller id phone nu…" at bounding box center [247, 22] width 279 height 12
click at [325, 7] on icon at bounding box center [323, 7] width 3 height 5
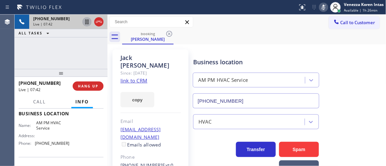
click at [86, 23] on icon at bounding box center [87, 22] width 8 height 8
click at [85, 25] on icon at bounding box center [87, 22] width 8 height 8
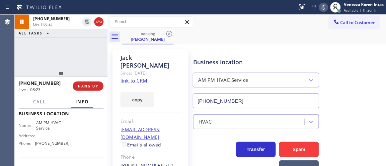
click at [324, 5] on icon at bounding box center [323, 7] width 3 height 5
click at [288, 69] on div "Business location AM PM HVAC Service [PHONE_NUMBER]" at bounding box center [256, 79] width 128 height 57
drag, startPoint x: 91, startPoint y: 66, endPoint x: 142, endPoint y: 67, distance: 51.1
click at [91, 66] on div "[PHONE_NUMBER] Live | 08:43 ALL TASKS ALL TASKS ACTIVE TASKS TASKS IN WRAP UP" at bounding box center [61, 42] width 93 height 54
click at [325, 12] on div "Status report No issues detected If you experience an issue, please download th…" at bounding box center [340, 7] width 91 height 15
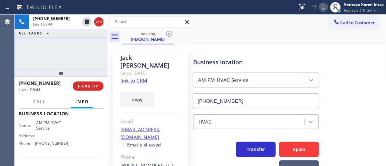
click at [324, 9] on icon at bounding box center [324, 7] width 8 height 8
click at [335, 53] on div "Business location AM PM HVAC Service [PHONE_NUMBER]" at bounding box center [288, 78] width 193 height 60
click at [105, 48] on div "[PHONE_NUMBER] Live | 09:32 ALL TASKS ALL TASKS ACTIVE TASKS TASKS IN WRAP UP" at bounding box center [61, 42] width 93 height 54
click at [322, 11] on button at bounding box center [323, 7] width 9 height 9
click at [192, 57] on div "Business location AM PM HVAC Service [PHONE_NUMBER]" at bounding box center [256, 79] width 128 height 57
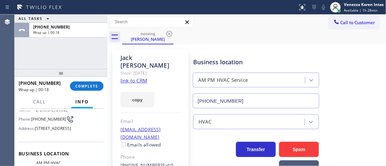
scroll to position [30, 0]
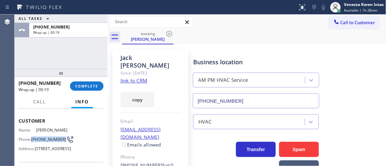
drag, startPoint x: 48, startPoint y: 143, endPoint x: 32, endPoint y: 137, distance: 16.8
click at [32, 137] on div "Phone: [PHONE_NUMBER]" at bounding box center [44, 140] width 51 height 8
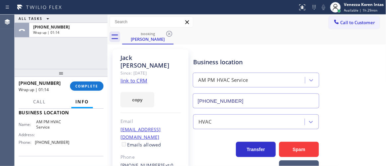
scroll to position [120, 0]
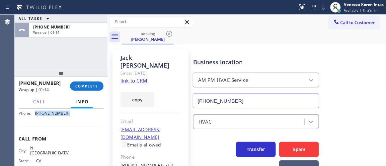
drag, startPoint x: 67, startPoint y: 124, endPoint x: 35, endPoint y: 126, distance: 32.3
click at [35, 119] on div "Name: AM PM HVAC Service Address: Phone: [PHONE_NUMBER]" at bounding box center [61, 104] width 85 height 29
drag, startPoint x: 343, startPoint y: 12, endPoint x: 343, endPoint y: 24, distance: 12.3
click at [343, 12] on div "Venezza Koren Intas Available | 1h 29min" at bounding box center [364, 7] width 43 height 12
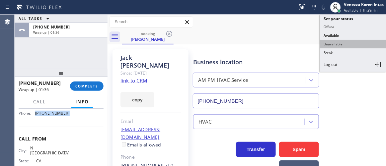
click at [342, 43] on button "Unavailable" at bounding box center [353, 44] width 66 height 9
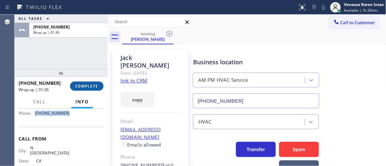
click at [87, 86] on span "COMPLETE" at bounding box center [86, 86] width 23 height 5
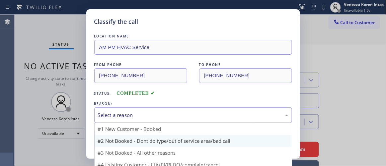
drag, startPoint x: 174, startPoint y: 111, endPoint x: 178, endPoint y: 147, distance: 36.0
click at [174, 111] on div "Select a reason" at bounding box center [193, 116] width 198 height 16
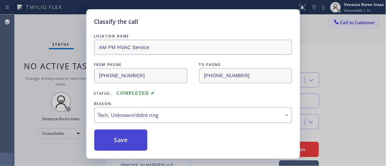
drag, startPoint x: 168, startPoint y: 161, endPoint x: 138, endPoint y: 131, distance: 42.0
click at [136, 130] on button "Save" at bounding box center [120, 140] width 53 height 21
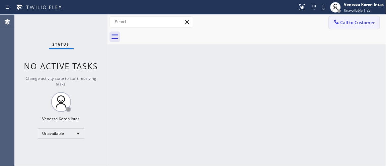
click at [359, 24] on span "Call to Customer" at bounding box center [357, 23] width 35 height 6
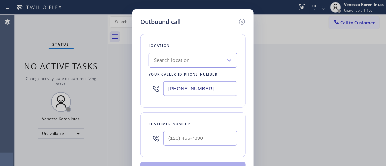
drag, startPoint x: 159, startPoint y: 92, endPoint x: 186, endPoint y: 83, distance: 29.0
click at [144, 86] on div "Location Search location Your caller id phone number [PHONE_NUMBER]" at bounding box center [192, 71] width 105 height 74
paste input "844) 410-1125"
type input "[PHONE_NUMBER]"
type input "(___) ___-____"
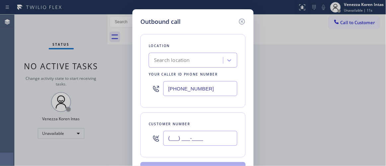
drag, startPoint x: 199, startPoint y: 139, endPoint x: 204, endPoint y: 130, distance: 10.4
click at [199, 137] on input "(___) ___-____" at bounding box center [200, 138] width 74 height 15
paste input "818) 509-4105"
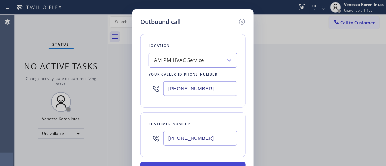
type input "[PHONE_NUMBER]"
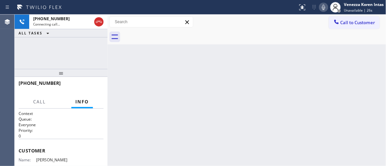
drag, startPoint x: 116, startPoint y: 75, endPoint x: 237, endPoint y: 2, distance: 141.7
click at [116, 75] on div "Back to Dashboard Change Sender ID Customers Technicians Select a contact Outbo…" at bounding box center [247, 91] width 279 height 152
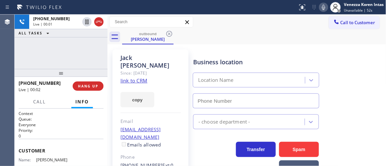
type input "[PHONE_NUMBER]"
drag, startPoint x: 100, startPoint y: 23, endPoint x: 156, endPoint y: 76, distance: 77.7
click at [99, 23] on icon at bounding box center [99, 22] width 8 height 8
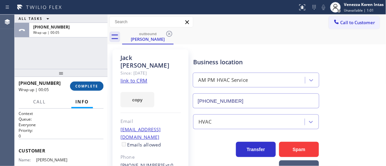
drag, startPoint x: 76, startPoint y: 74, endPoint x: 85, endPoint y: 83, distance: 12.4
click at [76, 75] on div at bounding box center [61, 73] width 93 height 8
drag, startPoint x: 85, startPoint y: 83, endPoint x: 147, endPoint y: 90, distance: 62.4
click at [86, 84] on button "COMPLETE" at bounding box center [87, 87] width 34 height 9
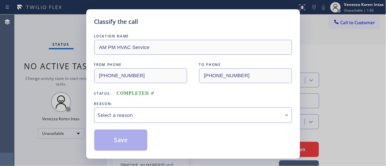
drag, startPoint x: 159, startPoint y: 113, endPoint x: 163, endPoint y: 118, distance: 6.4
click at [159, 113] on div "Select a reason" at bounding box center [193, 116] width 190 height 8
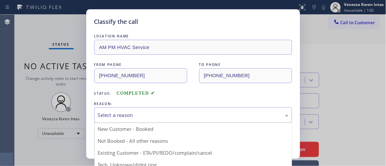
drag, startPoint x: 178, startPoint y: 151, endPoint x: 151, endPoint y: 143, distance: 27.7
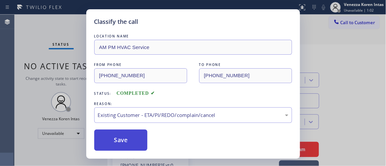
click at [144, 143] on button "Save" at bounding box center [120, 140] width 53 height 21
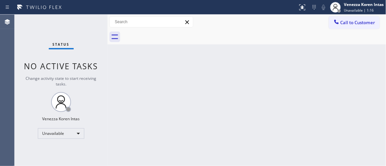
drag, startPoint x: 63, startPoint y: 98, endPoint x: 63, endPoint y: 94, distance: 4.3
click at [63, 98] on icon at bounding box center [61, 102] width 16 height 16
click at [73, 132] on div "Unavailable" at bounding box center [61, 133] width 46 height 11
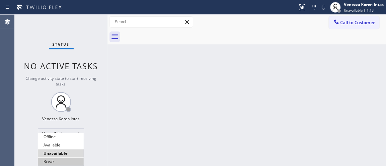
click at [64, 160] on li "Break" at bounding box center [60, 162] width 45 height 8
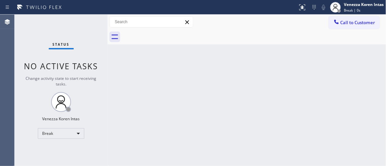
click at [65, 40] on div "Status No active tasks Change activity state to start receiving tasks. Venezza …" at bounding box center [61, 91] width 93 height 152
click at [83, 36] on div "Status No active tasks Change activity state to start receiving tasks. Venezza …" at bounding box center [61, 91] width 93 height 152
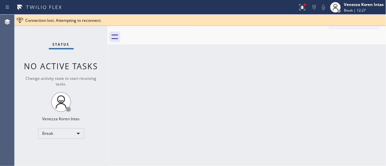
click at [201, 110] on div "Back to Dashboard Change Sender ID Customers Technicians Select a contact Outbo…" at bounding box center [247, 91] width 279 height 152
drag, startPoint x: 302, startPoint y: 8, endPoint x: 303, endPoint y: 12, distance: 3.7
click at [302, 10] on icon at bounding box center [302, 7] width 8 height 8
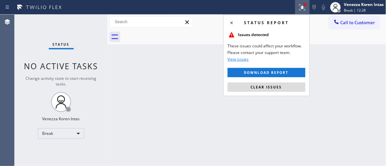
click at [287, 88] on button "Clear issues" at bounding box center [267, 87] width 78 height 9
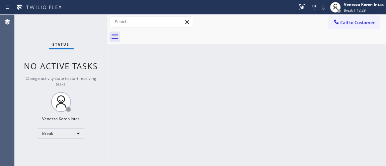
drag, startPoint x: 327, startPoint y: 112, endPoint x: 288, endPoint y: 138, distance: 47.4
click at [327, 113] on div "Back to Dashboard Change Sender ID Customers Technicians Select a contact Outbo…" at bounding box center [247, 91] width 279 height 152
drag, startPoint x: 95, startPoint y: 94, endPoint x: 141, endPoint y: 107, distance: 47.8
click at [95, 94] on div "Status No active tasks Change activity state to start receiving tasks. Venezza …" at bounding box center [61, 91] width 93 height 152
drag, startPoint x: 80, startPoint y: 98, endPoint x: 80, endPoint y: 87, distance: 10.3
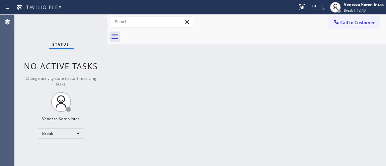
click at [80, 97] on div "Status No active tasks Change activity state to start receiving tasks. Venezza …" at bounding box center [61, 91] width 93 height 152
click at [78, 61] on span "No active tasks" at bounding box center [61, 66] width 74 height 11
click at [83, 39] on div "Status No active tasks Change activity state to start receiving tasks. Venezza …" at bounding box center [61, 91] width 93 height 152
click at [87, 35] on div "Status No active tasks Change activity state to start receiving tasks. Venezza …" at bounding box center [61, 91] width 93 height 152
click at [90, 33] on div "Status No active tasks Change activity state to start receiving tasks. Venezza …" at bounding box center [61, 91] width 93 height 152
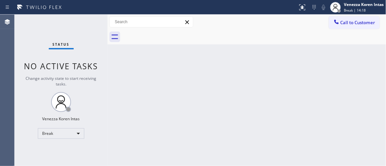
click at [90, 33] on div "Status No active tasks Change activity state to start receiving tasks. Venezza …" at bounding box center [61, 91] width 93 height 152
drag, startPoint x: 128, startPoint y: 83, endPoint x: 19, endPoint y: 74, distance: 108.9
click at [121, 83] on div "Back to Dashboard Change Sender ID Customers Technicians Select a contact Outbo…" at bounding box center [247, 91] width 279 height 152
drag, startPoint x: 57, startPoint y: 36, endPoint x: 129, endPoint y: 85, distance: 87.4
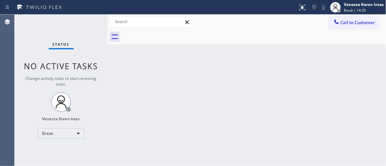
click at [57, 36] on div "Status No active tasks Change activity state to start receiving tasks. Venezza …" at bounding box center [61, 91] width 93 height 152
drag, startPoint x: 129, startPoint y: 85, endPoint x: 130, endPoint y: 90, distance: 5.1
click at [130, 88] on div "Back to Dashboard Change Sender ID Customers Technicians Select a contact Outbo…" at bounding box center [247, 91] width 279 height 152
drag, startPoint x: 82, startPoint y: 85, endPoint x: 290, endPoint y: 54, distance: 210.5
click at [84, 86] on div "Change activity state to start receiving tasks." at bounding box center [61, 81] width 80 height 11
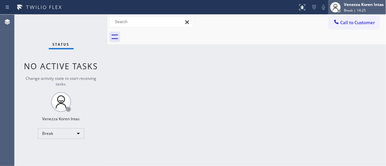
click at [354, 10] on span "Break | 14:25" at bounding box center [355, 10] width 22 height 5
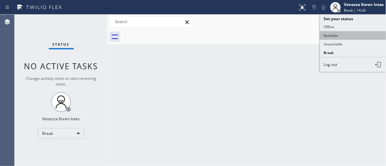
click at [347, 34] on button "Available" at bounding box center [353, 35] width 66 height 9
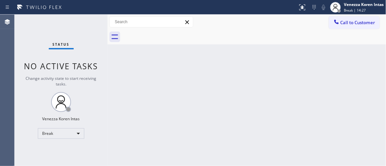
click at [312, 74] on div "Back to Dashboard Change Sender ID Customers Technicians Select a contact Outbo…" at bounding box center [247, 91] width 279 height 152
click at [177, 113] on div "Back to Dashboard Change Sender ID Customers Technicians Select a contact Outbo…" at bounding box center [247, 91] width 279 height 152
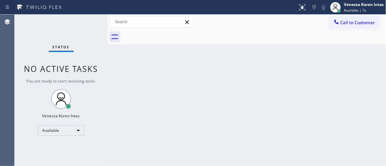
click at [82, 32] on div "Status No active tasks You are ready to start receiving tasks. Venezza Koren In…" at bounding box center [61, 91] width 93 height 152
click at [96, 21] on div "Status No active tasks You are ready to start receiving tasks. Venezza Koren In…" at bounding box center [61, 91] width 93 height 152
click at [98, 23] on div "Status No active tasks You are ready to start receiving tasks. Venezza Koren In…" at bounding box center [61, 91] width 93 height 152
click at [98, 21] on div "Status No active tasks You are ready to start receiving tasks. Venezza Koren In…" at bounding box center [61, 91] width 93 height 152
click at [91, 21] on div "Status No active tasks You are ready to start receiving tasks. Venezza Koren In…" at bounding box center [61, 91] width 93 height 152
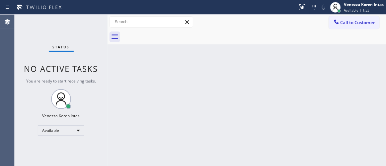
click at [91, 21] on div "Status No active tasks You are ready to start receiving tasks. Venezza Koren In…" at bounding box center [61, 91] width 93 height 152
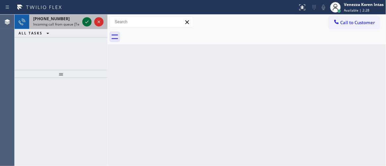
click at [89, 21] on icon at bounding box center [87, 22] width 8 height 8
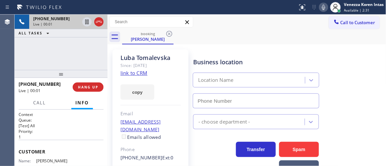
type input "[PHONE_NUMBER]"
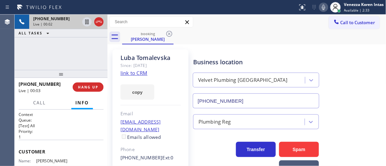
click at [143, 73] on link "link to CRM" at bounding box center [133, 73] width 27 height 7
drag, startPoint x: 321, startPoint y: 5, endPoint x: 246, endPoint y: 34, distance: 80.6
click at [321, 5] on icon at bounding box center [324, 7] width 8 height 8
click at [85, 21] on icon at bounding box center [87, 22] width 8 height 8
drag, startPoint x: 77, startPoint y: 53, endPoint x: 96, endPoint y: 56, distance: 19.4
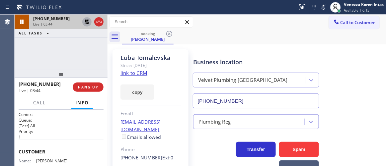
click at [77, 53] on div "[PHONE_NUMBER] Live | 03:44 ALL TASKS ALL TASKS ACTIVE TASKS TASKS IN WRAP UP" at bounding box center [61, 42] width 93 height 55
click at [73, 40] on div "[PHONE_NUMBER] Live | 03:50 ALL TASKS ALL TASKS ACTIVE TASKS TASKS IN WRAP UP" at bounding box center [61, 42] width 93 height 55
click at [87, 23] on icon at bounding box center [87, 22] width 8 height 8
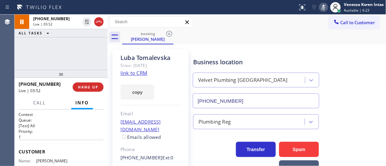
click at [322, 8] on icon at bounding box center [324, 7] width 8 height 8
drag, startPoint x: 94, startPoint y: 61, endPoint x: 114, endPoint y: 63, distance: 20.0
click at [94, 61] on div "[PHONE_NUMBER] Live | 04:36 ALL TASKS ALL TASKS ACTIVE TASKS TASKS IN WRAP UP" at bounding box center [61, 42] width 93 height 55
click at [231, 3] on div at bounding box center [149, 7] width 292 height 11
drag, startPoint x: 58, startPoint y: 58, endPoint x: 148, endPoint y: 59, distance: 90.3
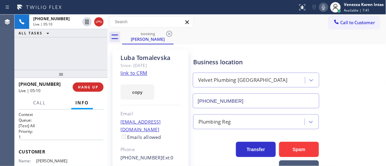
click at [58, 58] on div "[PHONE_NUMBER] Live | 05:10 ALL TASKS ALL TASKS ACTIVE TASKS TASKS IN WRAP UP" at bounding box center [61, 42] width 93 height 55
click at [324, 8] on icon at bounding box center [323, 7] width 3 height 5
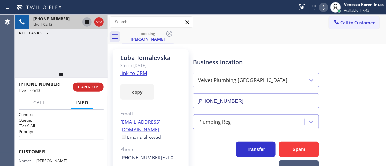
click at [87, 23] on icon at bounding box center [87, 22] width 8 height 8
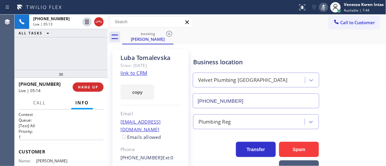
drag, startPoint x: 245, startPoint y: 27, endPoint x: 257, endPoint y: 135, distance: 108.6
click at [245, 27] on div "Call to Customer Outbound call Location AM PM HVAC Service Your caller id phone…" at bounding box center [247, 22] width 279 height 12
click at [219, 17] on div "Call to Customer Outbound call Location AM PM HVAC Service Your caller id phone…" at bounding box center [247, 22] width 279 height 12
drag, startPoint x: 81, startPoint y: 64, endPoint x: 88, endPoint y: 61, distance: 7.3
click at [83, 63] on div "[PHONE_NUMBER] Live | 06:03 ALL TASKS ALL TASKS ACTIVE TASKS TASKS IN WRAP UP" at bounding box center [61, 42] width 93 height 55
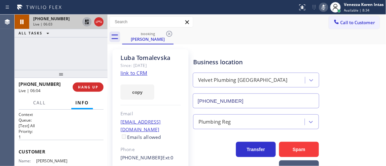
click at [86, 24] on icon at bounding box center [87, 22] width 8 height 8
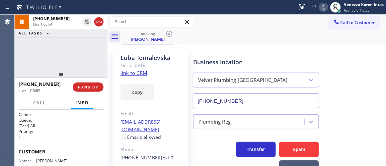
click at [326, 7] on icon at bounding box center [324, 7] width 8 height 8
click at [61, 49] on div "[PHONE_NUMBER] Live | 06:20 ALL TASKS ALL TASKS ACTIVE TASKS TASKS IN WRAP UP" at bounding box center [61, 42] width 93 height 55
drag, startPoint x: 98, startPoint y: 24, endPoint x: 101, endPoint y: 66, distance: 42.3
click at [98, 24] on icon at bounding box center [99, 22] width 8 height 8
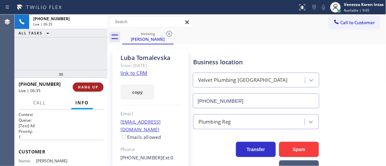
drag, startPoint x: 96, startPoint y: 87, endPoint x: 114, endPoint y: 95, distance: 19.8
click at [96, 88] on span "HANG UP" at bounding box center [88, 87] width 20 height 5
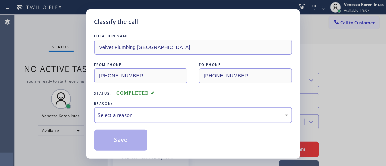
drag, startPoint x: 136, startPoint y: 117, endPoint x: 137, endPoint y: 122, distance: 4.8
click at [136, 118] on div "Select a reason" at bounding box center [193, 116] width 190 height 8
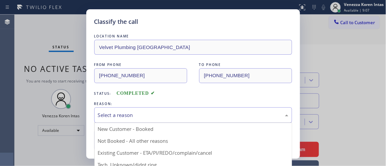
drag, startPoint x: 149, startPoint y: 153, endPoint x: 132, endPoint y: 141, distance: 21.6
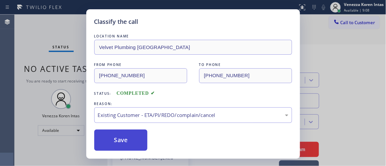
click at [138, 137] on button "Save" at bounding box center [120, 140] width 53 height 21
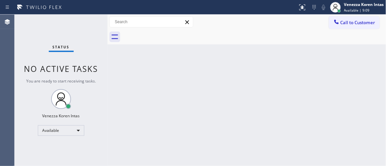
click at [206, 52] on div "Back to Dashboard Change Sender ID Customers Technicians Select a contact Outbo…" at bounding box center [247, 91] width 279 height 152
click at [84, 20] on div "Status No active tasks You are ready to start receiving tasks. Venezza Koren In…" at bounding box center [61, 91] width 93 height 152
click at [93, 21] on div "Status No active tasks You are ready to start receiving tasks. Venezza Koren In…" at bounding box center [61, 91] width 93 height 152
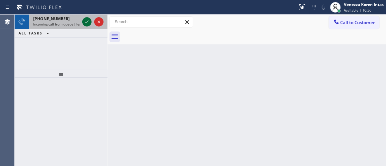
click at [89, 21] on icon at bounding box center [87, 22] width 8 height 8
click at [87, 23] on icon at bounding box center [86, 22] width 3 height 3
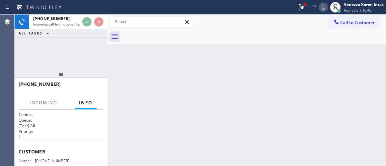
scroll to position [60, 0]
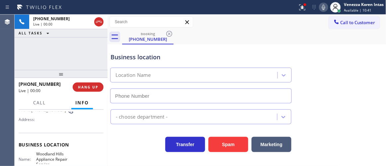
type input "[PHONE_NUMBER]"
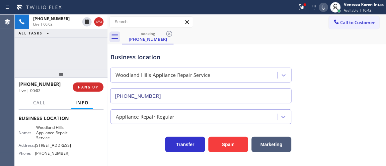
scroll to position [120, 0]
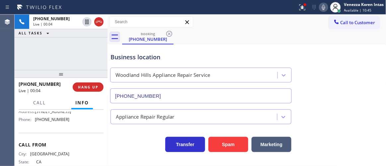
drag, startPoint x: 87, startPoint y: 52, endPoint x: 106, endPoint y: 57, distance: 19.2
click at [87, 52] on div "[PHONE_NUMBER] Live | 00:04 ALL TASKS ALL TASKS ACTIVE TASKS TASKS IN WRAP UP" at bounding box center [61, 42] width 93 height 55
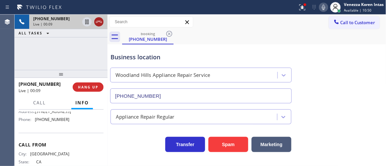
drag, startPoint x: 100, startPoint y: 22, endPoint x: 107, endPoint y: 71, distance: 49.6
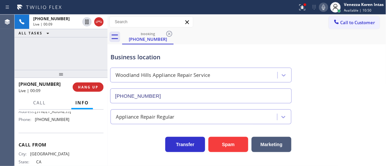
click at [100, 22] on icon at bounding box center [99, 22] width 8 height 8
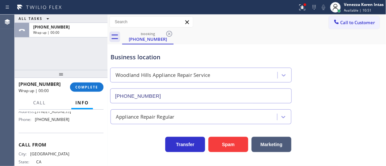
click at [102, 74] on div at bounding box center [61, 74] width 93 height 8
click at [91, 91] on button "COMPLETE" at bounding box center [87, 87] width 34 height 9
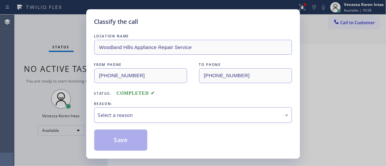
drag, startPoint x: 162, startPoint y: 113, endPoint x: 163, endPoint y: 121, distance: 9.0
click at [162, 112] on div "Select a reason" at bounding box center [193, 116] width 190 height 8
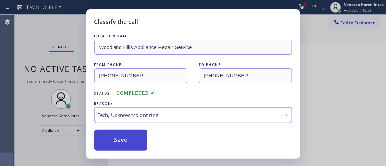
click at [137, 140] on button "Save" at bounding box center [120, 140] width 53 height 21
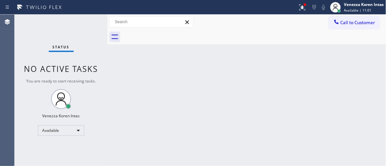
click at [96, 22] on div "Status No active tasks You are ready to start receiving tasks. Venezza Koren In…" at bounding box center [61, 91] width 93 height 152
drag, startPoint x: 77, startPoint y: 32, endPoint x: 205, endPoint y: 91, distance: 140.8
click at [77, 32] on div "Status No active tasks You are ready to start receiving tasks. Venezza Koren In…" at bounding box center [61, 91] width 93 height 152
click at [85, 27] on div "Status No active tasks You are ready to start receiving tasks. Venezza Koren In…" at bounding box center [61, 91] width 93 height 152
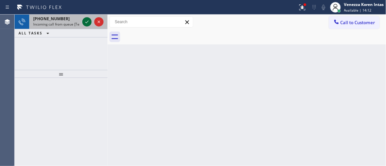
click at [86, 24] on icon at bounding box center [87, 22] width 8 height 8
click at [89, 19] on icon at bounding box center [87, 22] width 8 height 8
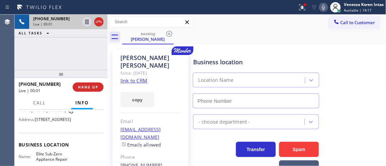
scroll to position [90, 0]
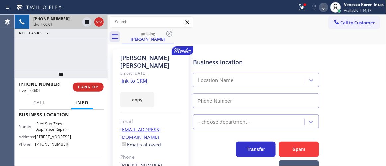
type input "[PHONE_NUMBER]"
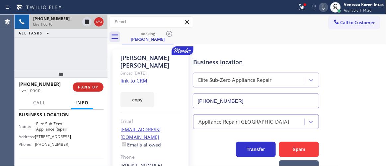
click at [126, 77] on link "link to CRM" at bounding box center [133, 80] width 27 height 7
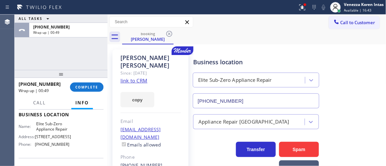
click at [98, 81] on div "[PHONE_NUMBER] Wrap up | 00:49 COMPLETE" at bounding box center [61, 87] width 85 height 17
drag, startPoint x: 94, startPoint y: 89, endPoint x: 146, endPoint y: 101, distance: 53.3
click at [97, 91] on button "COMPLETE" at bounding box center [87, 87] width 34 height 9
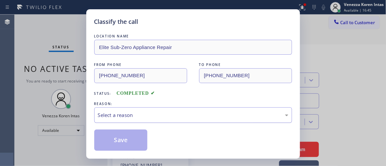
click at [169, 112] on div "Select a reason" at bounding box center [193, 116] width 190 height 8
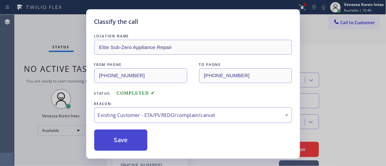
drag, startPoint x: 131, startPoint y: 142, endPoint x: 135, endPoint y: 142, distance: 3.7
click at [131, 142] on button "Save" at bounding box center [120, 140] width 53 height 21
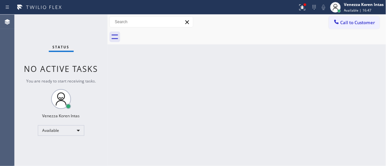
drag, startPoint x: 81, startPoint y: 22, endPoint x: 87, endPoint y: 26, distance: 7.2
click at [81, 22] on div "Status No active tasks You are ready to start receiving tasks. Venezza Koren In…" at bounding box center [61, 91] width 93 height 152
click at [97, 31] on div "Status No active tasks You are ready to start receiving tasks. Venezza Koren In…" at bounding box center [61, 91] width 93 height 152
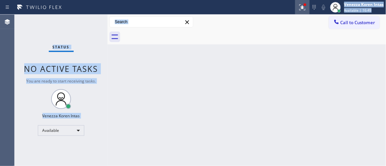
click at [302, 8] on div "Status report Issues detected These issues could affect your workflow. Please c…" at bounding box center [193, 83] width 386 height 166
drag, startPoint x: 298, startPoint y: 1, endPoint x: 298, endPoint y: 8, distance: 7.0
click at [298, 1] on button at bounding box center [302, 7] width 15 height 15
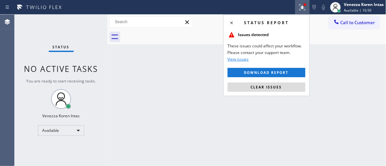
click at [330, 88] on div "Back to Dashboard Change Sender ID Customers Technicians Select a contact Outbo…" at bounding box center [247, 91] width 279 height 152
click at [295, 86] on button "Clear issues" at bounding box center [267, 87] width 78 height 9
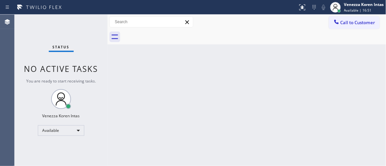
drag, startPoint x: 349, startPoint y: 96, endPoint x: 170, endPoint y: 54, distance: 184.2
click at [341, 96] on div "Back to Dashboard Change Sender ID Customers Technicians Select a contact Outbo…" at bounding box center [247, 91] width 279 height 152
click at [80, 27] on div "Status No active tasks You are ready to start receiving tasks. Venezza Koren In…" at bounding box center [61, 91] width 93 height 152
click at [85, 35] on div "Status No active tasks You are ready to start receiving tasks. Venezza Koren In…" at bounding box center [61, 91] width 93 height 152
click at [89, 25] on div "Status No active tasks You are ready to start receiving tasks. Venezza Koren In…" at bounding box center [61, 91] width 93 height 152
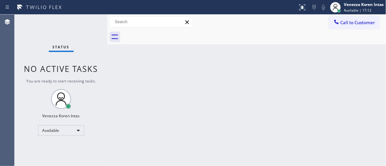
click at [89, 25] on div "Status No active tasks You are ready to start receiving tasks. Venezza Koren In…" at bounding box center [61, 91] width 93 height 152
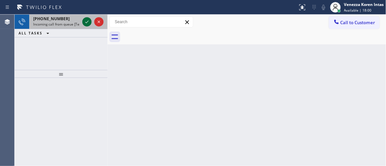
click at [87, 18] on icon at bounding box center [87, 22] width 8 height 8
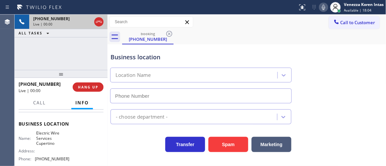
type input "[PHONE_NUMBER]"
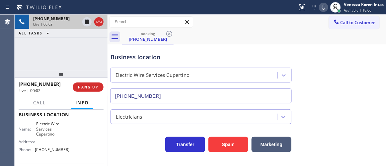
click at [84, 57] on div "[PHONE_NUMBER] Live | 00:02 ALL TASKS ALL TASKS ACTIVE TASKS TASKS IN WRAP UP" at bounding box center [61, 42] width 93 height 55
drag, startPoint x: 85, startPoint y: 53, endPoint x: 244, endPoint y: 41, distance: 159.4
click at [85, 53] on div "[PHONE_NUMBER] Live | 00:06 ALL TASKS ALL TASKS ACTIVE TASKS TASKS IN WRAP UP" at bounding box center [61, 42] width 93 height 55
drag, startPoint x: 145, startPoint y: 55, endPoint x: 161, endPoint y: 50, distance: 16.9
click at [144, 55] on div "Business location" at bounding box center [201, 57] width 181 height 9
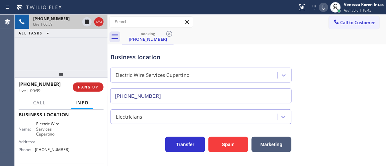
drag, startPoint x: 261, startPoint y: 35, endPoint x: 302, endPoint y: 19, distance: 43.9
click at [262, 35] on div "booking [PHONE_NUMBER]" at bounding box center [254, 37] width 264 height 15
click at [323, 11] on icon at bounding box center [324, 7] width 8 height 8
click at [87, 24] on icon at bounding box center [87, 22] width 8 height 8
click at [325, 6] on icon at bounding box center [324, 7] width 8 height 8
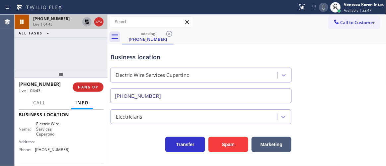
click at [85, 23] on icon at bounding box center [87, 22] width 8 height 8
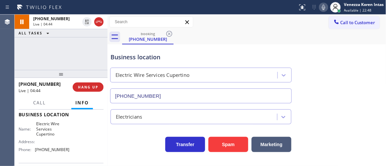
click at [253, 45] on div "Business location Electric Wire Services Cupertino [PHONE_NUMBER]" at bounding box center [246, 73] width 275 height 60
click at [225, 32] on div "booking [PHONE_NUMBER]" at bounding box center [254, 37] width 264 height 15
drag, startPoint x: 106, startPoint y: 55, endPoint x: 161, endPoint y: 56, distance: 55.4
click at [108, 56] on div at bounding box center [108, 91] width 0 height 152
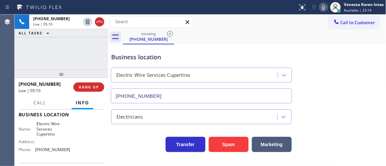
click at [162, 56] on div "Business location" at bounding box center [201, 57] width 181 height 9
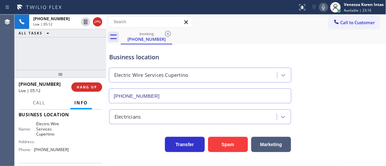
drag, startPoint x: 109, startPoint y: 28, endPoint x: 91, endPoint y: 33, distance: 18.3
click at [91, 33] on div "[PHONE_NUMBER] Live | 05:12 ALL TASKS ALL TASKS ACTIVE TASKS TASKS IN WRAP UP […" at bounding box center [200, 91] width 371 height 152
click at [113, 49] on div "Business location Electric Wire Services Cupertino [PHONE_NUMBER]" at bounding box center [200, 74] width 185 height 57
click at [142, 51] on div "Business location Electric Wire Services Cupertino [PHONE_NUMBER]" at bounding box center [200, 74] width 185 height 57
click at [180, 54] on div "Business location" at bounding box center [200, 57] width 182 height 9
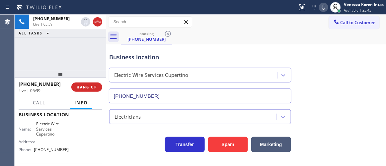
click at [119, 51] on div "Business location Electric Wire Services Cupertino [PHONE_NUMBER]" at bounding box center [200, 74] width 185 height 57
drag, startPoint x: 171, startPoint y: 55, endPoint x: 200, endPoint y: 103, distance: 56.6
click at [171, 55] on div "Business location" at bounding box center [200, 57] width 182 height 9
click at [148, 55] on div "Business location" at bounding box center [200, 57] width 182 height 9
click at [139, 54] on div "Business location" at bounding box center [200, 57] width 182 height 9
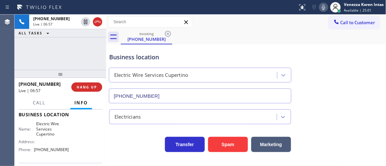
click at [219, 41] on div "booking [PHONE_NUMBER]" at bounding box center [253, 37] width 265 height 15
click at [218, 20] on div "Call to Customer Outbound call Location AM PM HVAC Service Your caller id phone…" at bounding box center [246, 22] width 280 height 12
click at [200, 1] on div "Status report No issues detected If you experience an issue, please download th…" at bounding box center [193, 7] width 386 height 15
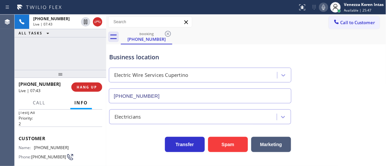
scroll to position [0, 0]
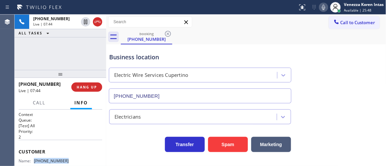
drag, startPoint x: 67, startPoint y: 158, endPoint x: 33, endPoint y: 156, distance: 33.6
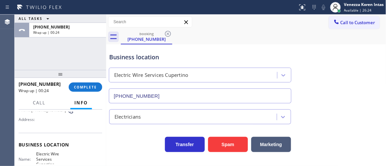
scroll to position [90, 0]
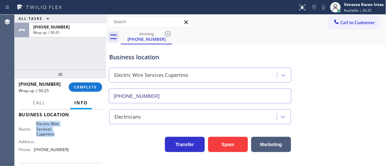
drag, startPoint x: 34, startPoint y: 121, endPoint x: 57, endPoint y: 134, distance: 27.2
click at [57, 134] on div "Business location Name: Electric Wire Services Cupertino Address: Phone: [PHONE…" at bounding box center [61, 133] width 84 height 60
drag, startPoint x: 115, startPoint y: 53, endPoint x: 104, endPoint y: 66, distance: 17.4
click at [115, 53] on div "Business location" at bounding box center [200, 57] width 182 height 9
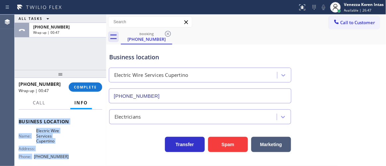
scroll to position [102, 0]
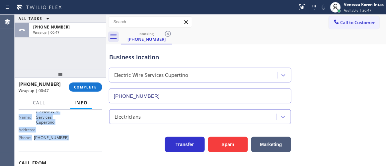
drag, startPoint x: 17, startPoint y: 120, endPoint x: 75, endPoint y: 144, distance: 62.4
click at [75, 144] on div "Context Queue: [Test] All Priority: 2 Customer Name: [PHONE_NUMBER] Phone: [PHO…" at bounding box center [61, 138] width 92 height 56
drag, startPoint x: 86, startPoint y: 88, endPoint x: 128, endPoint y: 99, distance: 44.0
click at [86, 88] on span "COMPLETE" at bounding box center [85, 87] width 23 height 5
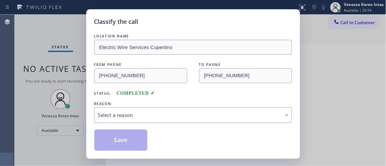
click at [168, 108] on div "Select a reason" at bounding box center [193, 116] width 198 height 16
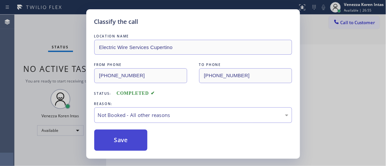
click at [138, 139] on button "Save" at bounding box center [120, 140] width 53 height 21
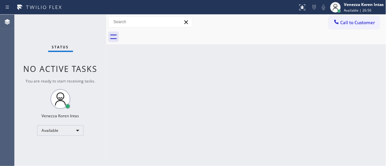
click at [350, 7] on div "Venezza Koren Intas" at bounding box center [364, 5] width 40 height 6
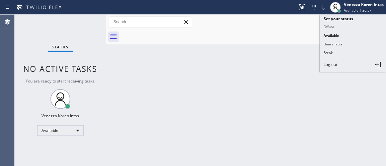
drag, startPoint x: 344, startPoint y: 42, endPoint x: 344, endPoint y: 25, distance: 16.6
click at [344, 41] on button "Unavailable" at bounding box center [353, 44] width 66 height 9
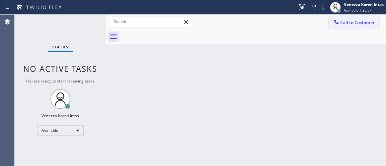
click at [344, 23] on span "Call to Customer" at bounding box center [357, 23] width 35 height 6
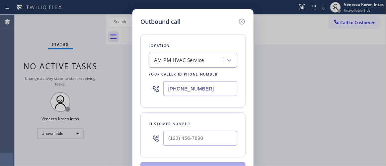
drag, startPoint x: 145, startPoint y: 99, endPoint x: 191, endPoint y: 107, distance: 46.7
click at [145, 99] on div "Location AM PM HVAC Service Your caller id phone number [PHONE_NUMBER]" at bounding box center [192, 71] width 105 height 74
drag, startPoint x: 220, startPoint y: 92, endPoint x: 136, endPoint y: 85, distance: 84.2
click at [145, 89] on div "Location AM PM HVAC Service Your caller id phone number [PHONE_NUMBER]" at bounding box center [192, 71] width 105 height 74
paste input "408) 549-7996"
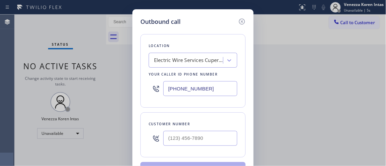
type input "[PHONE_NUMBER]"
drag, startPoint x: 131, startPoint y: 75, endPoint x: 158, endPoint y: 88, distance: 30.3
click at [131, 75] on div "Outbound call Location Electric Wire Services [GEOGRAPHIC_DATA] Your caller id …" at bounding box center [193, 83] width 386 height 166
click at [194, 143] on input "(___) ___-____" at bounding box center [200, 138] width 74 height 15
paste input "408) 221-4863"
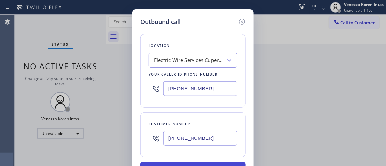
type input "[PHONE_NUMBER]"
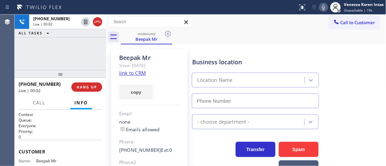
type input "[PHONE_NUMBER]"
click at [238, 63] on div "Business location" at bounding box center [255, 62] width 126 height 9
click at [241, 62] on div "Business location" at bounding box center [255, 62] width 126 height 9
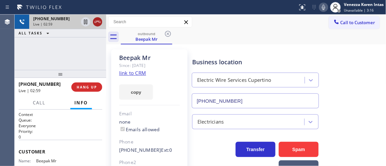
click at [98, 23] on icon at bounding box center [98, 22] width 8 height 8
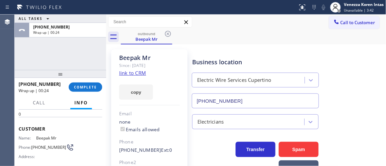
scroll to position [30, 0]
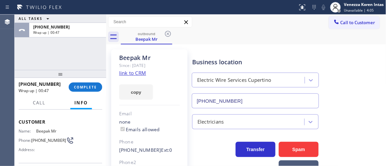
drag, startPoint x: 84, startPoint y: 90, endPoint x: 172, endPoint y: 111, distance: 90.7
click at [85, 91] on button "COMPLETE" at bounding box center [86, 87] width 34 height 9
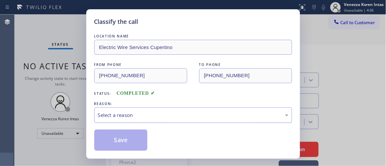
click at [147, 115] on div "Select a reason" at bounding box center [193, 116] width 190 height 8
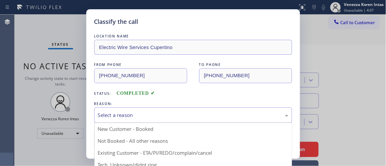
drag, startPoint x: 145, startPoint y: 130, endPoint x: 142, endPoint y: 137, distance: 7.0
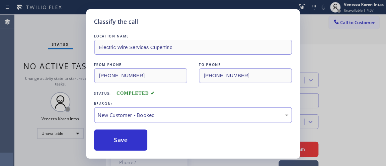
drag, startPoint x: 140, startPoint y: 142, endPoint x: 167, endPoint y: 135, distance: 28.2
click at [140, 141] on button "Save" at bounding box center [120, 140] width 53 height 21
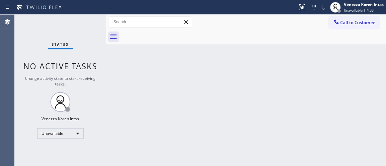
drag, startPoint x: 351, startPoint y: 9, endPoint x: 347, endPoint y: 15, distance: 7.2
click at [351, 9] on span "Unavailable | 4:08" at bounding box center [359, 10] width 30 height 5
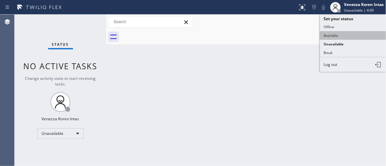
click at [342, 33] on button "Available" at bounding box center [353, 35] width 66 height 9
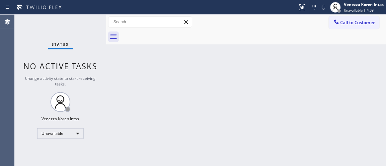
drag, startPoint x: 264, startPoint y: 44, endPoint x: 258, endPoint y: 34, distance: 11.5
click at [263, 43] on div at bounding box center [253, 37] width 265 height 15
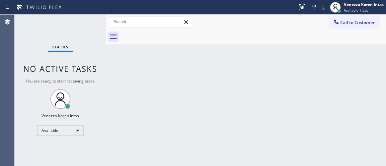
click at [119, 81] on div "Back to Dashboard Change Sender ID Customers Technicians Select a contact Outbo…" at bounding box center [246, 91] width 280 height 152
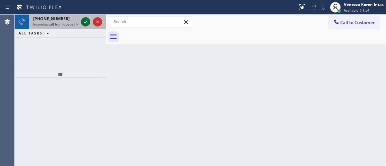
click at [86, 21] on icon at bounding box center [86, 22] width 8 height 8
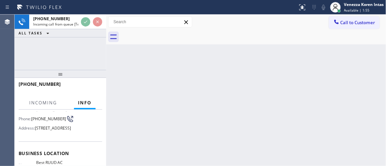
scroll to position [90, 0]
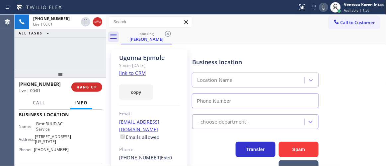
type input "[PHONE_NUMBER]"
click at [138, 71] on link "link to CRM" at bounding box center [132, 73] width 27 height 7
click at [322, 4] on icon at bounding box center [324, 7] width 8 height 8
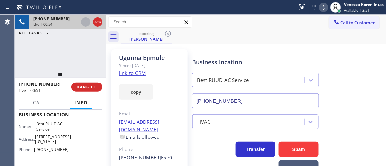
click at [84, 20] on icon at bounding box center [86, 22] width 8 height 8
click at [330, 9] on div at bounding box center [335, 7] width 15 height 15
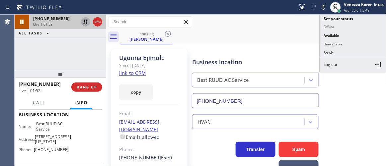
click at [324, 10] on icon at bounding box center [323, 7] width 3 height 5
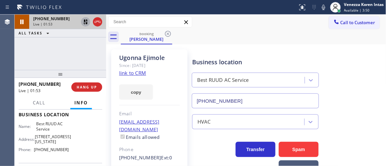
click at [86, 22] on icon at bounding box center [86, 22] width 8 height 8
click at [106, 64] on div at bounding box center [106, 91] width 0 height 152
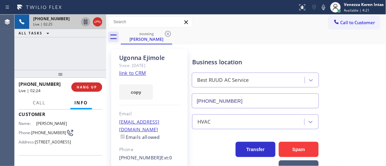
scroll to position [30, 0]
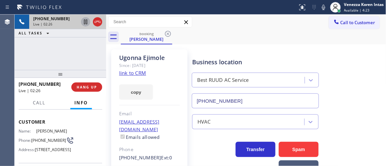
click at [121, 58] on div "[PERSON_NAME]" at bounding box center [149, 58] width 61 height 8
click at [147, 57] on div "[PERSON_NAME]" at bounding box center [149, 58] width 61 height 8
click at [150, 58] on div "[PERSON_NAME]" at bounding box center [149, 58] width 61 height 8
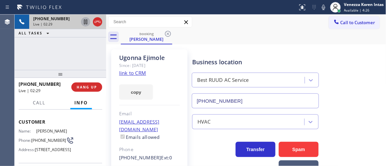
click at [163, 58] on div "[PERSON_NAME]" at bounding box center [149, 58] width 61 height 8
click at [98, 21] on div "[PHONE_NUMBER]" at bounding box center [67, 19] width 69 height 6
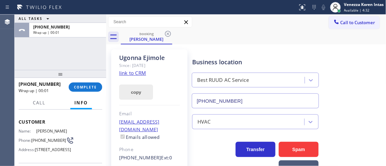
drag, startPoint x: 86, startPoint y: 85, endPoint x: 125, endPoint y: 92, distance: 40.4
click at [86, 85] on span "COMPLETE" at bounding box center [85, 87] width 23 height 5
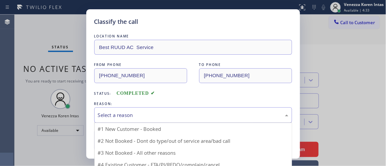
click at [148, 121] on div "Select a reason" at bounding box center [193, 116] width 198 height 16
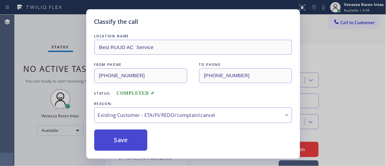
click at [132, 135] on button "Save" at bounding box center [120, 140] width 53 height 21
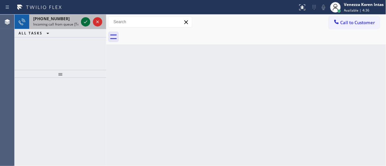
click at [86, 26] on button at bounding box center [85, 21] width 9 height 9
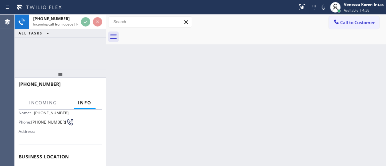
scroll to position [90, 0]
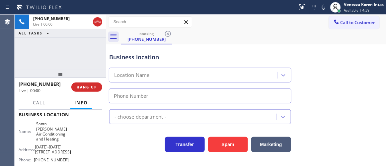
type input "[PHONE_NUMBER]"
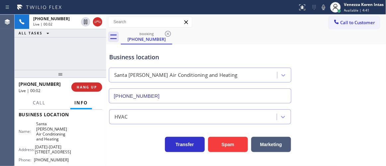
drag, startPoint x: 49, startPoint y: 57, endPoint x: 148, endPoint y: 69, distance: 99.6
click at [49, 57] on div "[PHONE_NUMBER] Live | 00:02 ALL TASKS ALL TASKS ACTIVE TASKS TASKS IN WRAP UP" at bounding box center [61, 42] width 92 height 55
drag, startPoint x: 128, startPoint y: 59, endPoint x: 188, endPoint y: 77, distance: 62.9
click at [128, 59] on div "Business location" at bounding box center [200, 57] width 182 height 9
drag, startPoint x: 86, startPoint y: 59, endPoint x: 174, endPoint y: 37, distance: 90.7
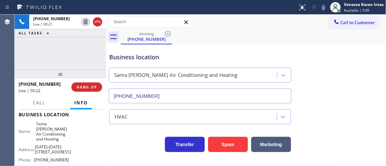
click at [86, 59] on div "[PHONE_NUMBER] Live | 00:21 ALL TASKS ALL TASKS ACTIVE TASKS TASKS IN WRAP UP" at bounding box center [61, 42] width 92 height 55
click at [326, 8] on icon at bounding box center [324, 7] width 8 height 8
click at [325, 8] on icon at bounding box center [324, 7] width 8 height 8
click at [209, 45] on div "Business location [GEOGRAPHIC_DATA][PERSON_NAME] Air Conditioning and Heating […" at bounding box center [246, 73] width 277 height 60
click at [61, 35] on div "ALL TASKS ALL TASKS ACTIVE TASKS TASKS IN WRAP UP" at bounding box center [61, 33] width 92 height 8
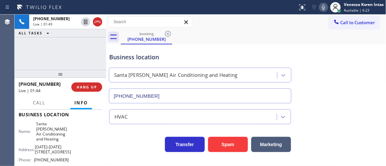
click at [254, 48] on div "Business location [GEOGRAPHIC_DATA][PERSON_NAME] Air Conditioning and Heating […" at bounding box center [200, 74] width 185 height 57
drag, startPoint x: 83, startPoint y: 59, endPoint x: 109, endPoint y: 59, distance: 25.2
click at [83, 59] on div "[PHONE_NUMBER] Live | 01:57 ALL TASKS ALL TASKS ACTIVE TASKS TASKS IN WRAP UP" at bounding box center [61, 42] width 92 height 55
click at [327, 7] on icon at bounding box center [324, 7] width 8 height 8
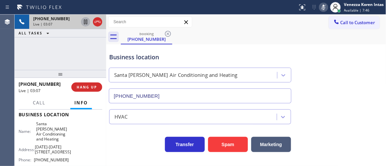
click at [87, 22] on icon at bounding box center [85, 22] width 3 height 5
drag, startPoint x: 35, startPoint y: 125, endPoint x: 63, endPoint y: 135, distance: 30.1
click at [63, 135] on div "Name: Santa [PERSON_NAME] Air Conditioning and Heating" at bounding box center [44, 131] width 50 height 21
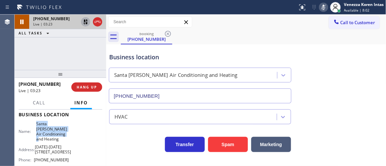
drag, startPoint x: 140, startPoint y: 58, endPoint x: 171, endPoint y: 65, distance: 31.3
click at [140, 58] on div "Business location" at bounding box center [200, 57] width 182 height 9
click at [276, 28] on div "Call to Customer Outbound call Location Electric Wire Services [GEOGRAPHIC_DATA…" at bounding box center [246, 22] width 280 height 12
click at [322, 8] on icon at bounding box center [323, 7] width 3 height 5
click at [321, 7] on icon at bounding box center [324, 7] width 8 height 8
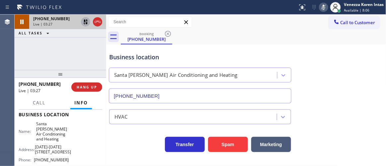
click at [308, 30] on div "booking [PHONE_NUMBER]" at bounding box center [253, 37] width 265 height 15
click at [323, 7] on icon at bounding box center [324, 7] width 8 height 8
click at [85, 22] on icon at bounding box center [86, 22] width 8 height 8
click at [145, 55] on div "Business location" at bounding box center [200, 57] width 182 height 9
click at [197, 58] on div "Business location" at bounding box center [200, 57] width 182 height 9
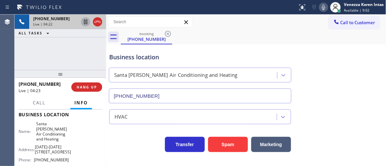
click at [219, 31] on div "booking [PHONE_NUMBER]" at bounding box center [253, 37] width 265 height 15
drag, startPoint x: 228, startPoint y: 13, endPoint x: 231, endPoint y: 20, distance: 7.1
click at [228, 13] on div "Status report No issues detected If you experience an issue, please download th…" at bounding box center [193, 7] width 386 height 15
click at [140, 63] on div "Business location [GEOGRAPHIC_DATA][PERSON_NAME] Air Conditioning and Heating […" at bounding box center [200, 74] width 185 height 57
click at [217, 60] on div "Business location" at bounding box center [200, 57] width 182 height 9
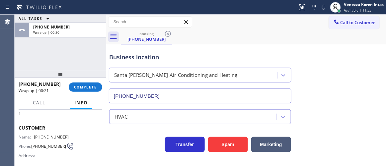
scroll to position [0, 0]
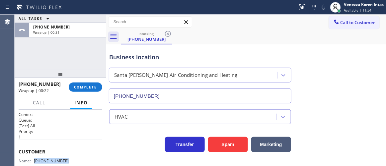
drag, startPoint x: 55, startPoint y: 158, endPoint x: 35, endPoint y: 158, distance: 20.6
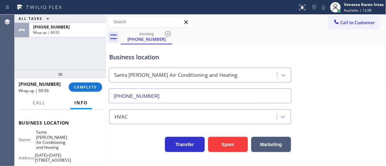
scroll to position [90, 0]
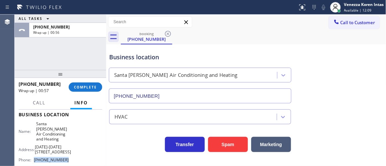
drag, startPoint x: 66, startPoint y: 157, endPoint x: 32, endPoint y: 152, distance: 33.9
click at [32, 152] on div "Name: Santa [PERSON_NAME] Air Conditioning and Heating Address: [DATE][STREET_A…" at bounding box center [44, 143] width 50 height 44
drag, startPoint x: 81, startPoint y: 86, endPoint x: 133, endPoint y: 92, distance: 52.5
click at [82, 86] on span "COMPLETE" at bounding box center [85, 87] width 23 height 5
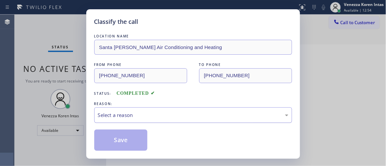
drag, startPoint x: 147, startPoint y: 111, endPoint x: 148, endPoint y: 121, distance: 11.0
click at [147, 111] on div "Select a reason" at bounding box center [193, 116] width 198 height 16
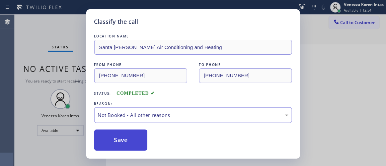
click at [134, 143] on button "Save" at bounding box center [120, 140] width 53 height 21
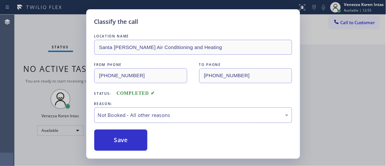
click at [10, 63] on div "Classify the call LOCATION NAME Santa [PERSON_NAME] Air Conditioning and Heatin…" at bounding box center [193, 83] width 386 height 166
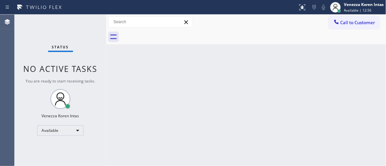
drag, startPoint x: 71, startPoint y: 35, endPoint x: 86, endPoint y: 47, distance: 18.9
click at [72, 35] on div "Status No active tasks You are ready to start receiving tasks. Venezza Koren In…" at bounding box center [61, 91] width 92 height 152
drag, startPoint x: 124, startPoint y: 91, endPoint x: 237, endPoint y: 165, distance: 135.1
click at [125, 92] on div "Back to Dashboard Change Sender ID Customers Technicians Select a contact Outbo…" at bounding box center [246, 91] width 280 height 152
drag, startPoint x: 75, startPoint y: 24, endPoint x: 197, endPoint y: 140, distance: 169.0
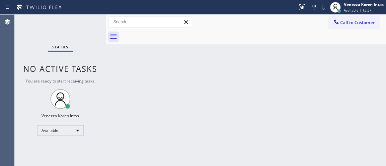
click at [76, 25] on div "Status No active tasks You are ready to start receiving tasks. Venezza Koren In…" at bounding box center [61, 91] width 92 height 152
click at [84, 24] on div "Status No active tasks You are ready to start receiving tasks. Venezza Koren In…" at bounding box center [61, 91] width 92 height 152
click at [85, 23] on div "Status No active tasks You are ready to start receiving tasks. Venezza Koren In…" at bounding box center [61, 91] width 92 height 152
click at [82, 25] on div "Status No active tasks You are ready to start receiving tasks. Venezza Koren In…" at bounding box center [61, 91] width 92 height 152
click at [84, 25] on div "Status No active tasks You are ready to start receiving tasks. Venezza Koren In…" at bounding box center [61, 91] width 92 height 152
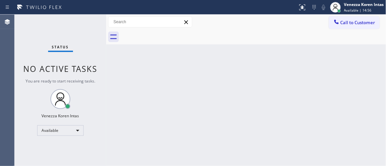
click at [88, 25] on div "Status No active tasks You are ready to start receiving tasks. Venezza Koren In…" at bounding box center [61, 91] width 92 height 152
click at [89, 18] on div "Status No active tasks You are ready to start receiving tasks. Venezza Koren In…" at bounding box center [61, 91] width 92 height 152
click at [88, 22] on div "Status No active tasks You are ready to start receiving tasks. Venezza Koren In…" at bounding box center [61, 91] width 92 height 152
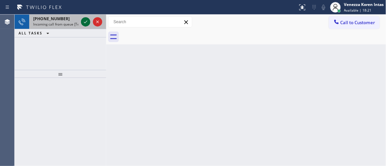
click at [88, 22] on icon at bounding box center [86, 22] width 8 height 8
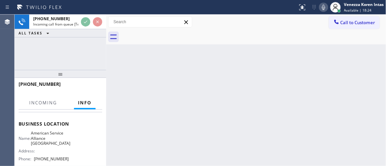
scroll to position [90, 0]
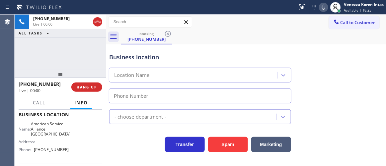
type input "[PHONE_NUMBER]"
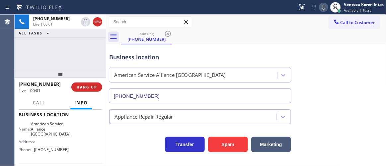
click at [150, 44] on div "Business location American Service Alliance [GEOGRAPHIC_DATA] [PHONE_NUMBER]" at bounding box center [246, 73] width 277 height 60
click at [51, 49] on div "[PHONE_NUMBER] Live | 00:02 ALL TASKS ALL TASKS ACTIVE TASKS TASKS IN WRAP UP" at bounding box center [61, 42] width 92 height 55
drag, startPoint x: 86, startPoint y: 56, endPoint x: 91, endPoint y: 56, distance: 5.7
click at [86, 56] on div "[PHONE_NUMBER] Live | 00:03 ALL TASKS ALL TASKS ACTIVE TASKS TASKS IN WRAP UP" at bounding box center [61, 42] width 92 height 55
click at [247, 160] on div "Business location American Service Alliance [GEOGRAPHIC_DATA] [PHONE_NUMBER] Ap…" at bounding box center [246, 105] width 280 height 123
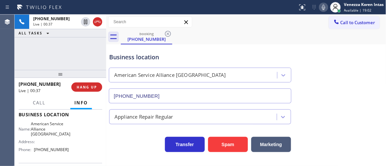
drag, startPoint x: 98, startPoint y: 21, endPoint x: 112, endPoint y: 64, distance: 45.2
click at [98, 21] on icon at bounding box center [98, 22] width 8 height 8
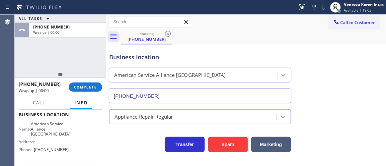
click at [98, 70] on div at bounding box center [61, 74] width 92 height 8
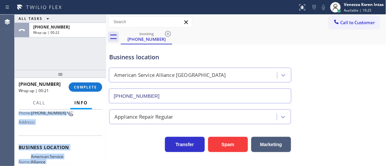
scroll to position [84, 0]
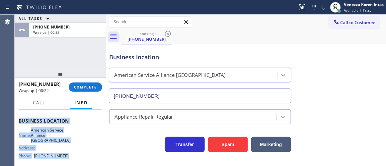
drag, startPoint x: 17, startPoint y: 147, endPoint x: 73, endPoint y: 155, distance: 56.3
click at [73, 155] on div "Context Queue: [Test] All Priority: 2 Customer Name: [PHONE_NUMBER] Phone: [PHO…" at bounding box center [61, 138] width 92 height 56
click at [84, 66] on div "ALL TASKS ALL TASKS ACTIVE TASKS TASKS IN WRAP UP [PHONE_NUMBER] Wrap up | 00:27" at bounding box center [61, 42] width 92 height 55
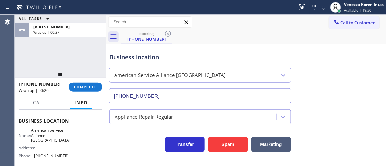
drag, startPoint x: 91, startPoint y: 84, endPoint x: 145, endPoint y: 98, distance: 55.4
click at [97, 87] on button "COMPLETE" at bounding box center [86, 87] width 34 height 9
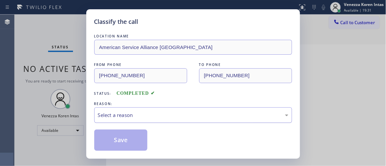
click at [144, 114] on div "Select a reason" at bounding box center [193, 116] width 190 height 8
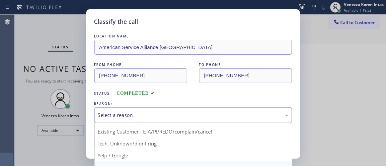
scroll to position [41, 0]
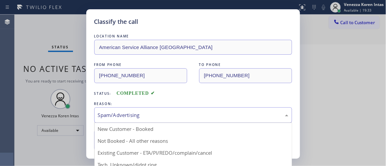
click at [151, 117] on div "Spam/Advertising" at bounding box center [193, 116] width 190 height 8
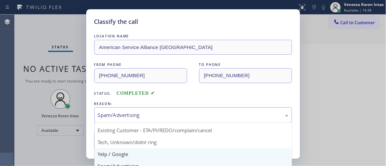
scroll to position [30, 0]
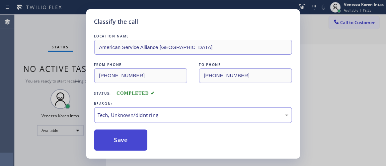
click at [130, 131] on button "Save" at bounding box center [120, 140] width 53 height 21
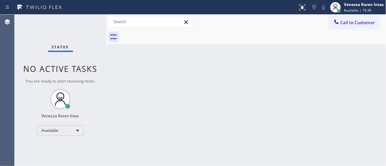
click at [354, 9] on span "Available | 19:36" at bounding box center [358, 10] width 28 height 5
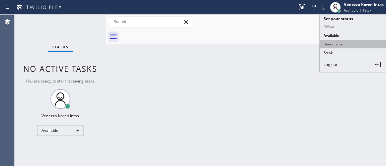
click at [347, 43] on button "Unavailable" at bounding box center [353, 44] width 66 height 9
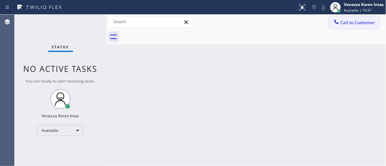
drag, startPoint x: 353, startPoint y: 25, endPoint x: 339, endPoint y: 57, distance: 35.7
click at [352, 26] on button "Call to Customer" at bounding box center [354, 22] width 51 height 13
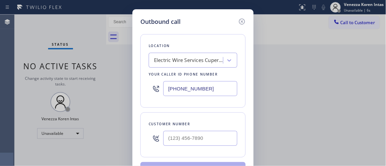
drag, startPoint x: 145, startPoint y: 90, endPoint x: 185, endPoint y: 110, distance: 44.5
click at [146, 94] on div "Location Electric Wire Services Cupertino Your caller id phone number [PHONE_NU…" at bounding box center [192, 71] width 105 height 74
click at [204, 92] on input "[PHONE_NUMBER]" at bounding box center [200, 88] width 74 height 15
drag, startPoint x: 204, startPoint y: 92, endPoint x: 144, endPoint y: 81, distance: 60.6
click at [152, 83] on div "[PHONE_NUMBER]" at bounding box center [193, 89] width 89 height 22
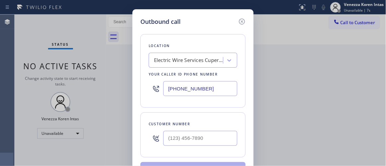
paste input "760) 452-3737"
type input "[PHONE_NUMBER]"
drag, startPoint x: 147, startPoint y: 96, endPoint x: 178, endPoint y: 105, distance: 33.0
click at [147, 96] on div "Location American Service Alliance [GEOGRAPHIC_DATA] Your caller id phone numbe…" at bounding box center [192, 71] width 105 height 74
click at [188, 136] on input "(___) ___-____" at bounding box center [200, 138] width 74 height 15
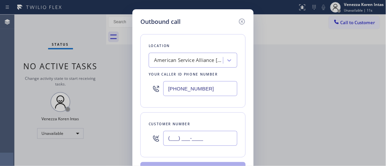
paste input "760) 574-1848"
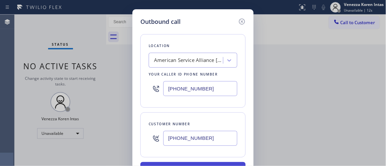
type input "[PHONE_NUMBER]"
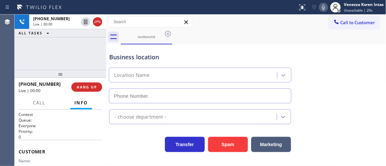
type input "[PHONE_NUMBER]"
drag, startPoint x: 96, startPoint y: 23, endPoint x: 112, endPoint y: 48, distance: 30.0
click at [97, 23] on icon at bounding box center [98, 22] width 8 height 8
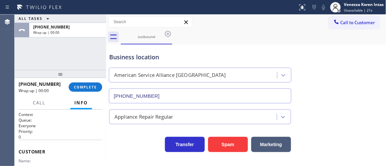
click at [90, 86] on span "COMPLETE" at bounding box center [85, 87] width 23 height 5
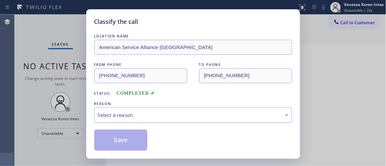
click at [148, 113] on div "Select a reason" at bounding box center [193, 116] width 190 height 8
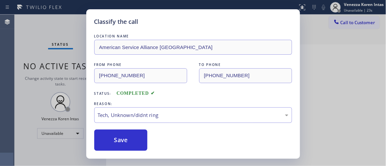
click at [134, 152] on div "Classify the call LOCATION NAME American Service Alliance Palm Desert FROM PHON…" at bounding box center [193, 84] width 214 height 150
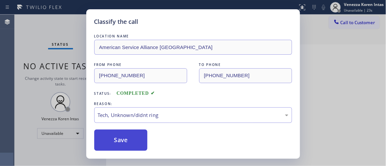
drag, startPoint x: 140, startPoint y: 143, endPoint x: 306, endPoint y: 72, distance: 180.1
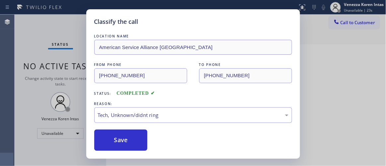
click at [140, 142] on button "Save" at bounding box center [120, 140] width 53 height 21
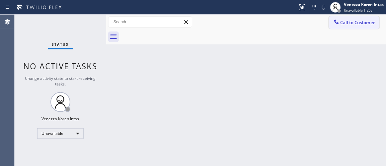
click at [352, 23] on span "Call to Customer" at bounding box center [357, 23] width 35 height 6
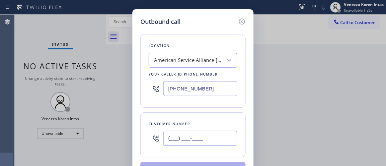
click at [198, 144] on input "(___) ___-____" at bounding box center [200, 138] width 74 height 15
paste input "760) 574-1848"
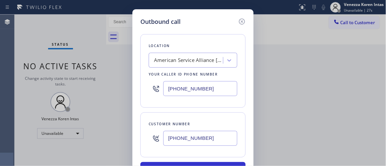
type input "[PHONE_NUMBER]"
click at [210, 161] on div "Location American Service Alliance [GEOGRAPHIC_DATA] Your caller id phone numbe…" at bounding box center [192, 104] width 105 height 157
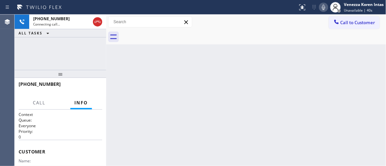
drag, startPoint x: 143, startPoint y: 94, endPoint x: 161, endPoint y: 94, distance: 17.6
click at [143, 94] on div "Back to Dashboard Change Sender ID Customers Technicians Select a contact Outbo…" at bounding box center [246, 91] width 280 height 152
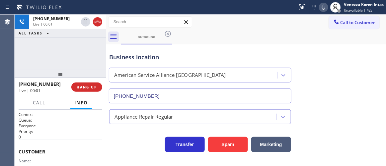
type input "[PHONE_NUMBER]"
drag, startPoint x: 97, startPoint y: 23, endPoint x: 99, endPoint y: 38, distance: 14.7
click at [97, 23] on icon at bounding box center [98, 22] width 8 height 8
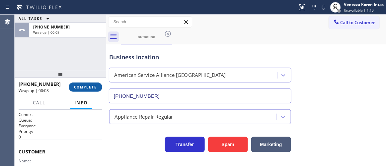
drag, startPoint x: 92, startPoint y: 92, endPoint x: 96, endPoint y: 89, distance: 5.0
click at [92, 93] on div "[PHONE_NUMBER] Wrap up | 00:08 COMPLETE" at bounding box center [61, 87] width 84 height 17
click at [92, 90] on button "COMPLETE" at bounding box center [86, 87] width 34 height 9
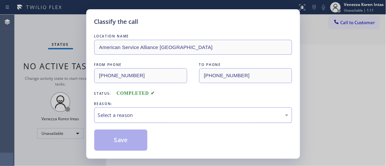
drag, startPoint x: 183, startPoint y: 117, endPoint x: 185, endPoint y: 121, distance: 4.2
click at [184, 119] on div "Select a reason" at bounding box center [193, 116] width 190 height 8
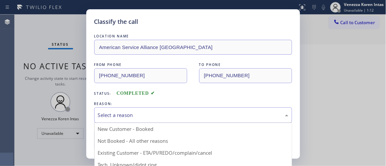
drag, startPoint x: 193, startPoint y: 155, endPoint x: 165, endPoint y: 146, distance: 29.7
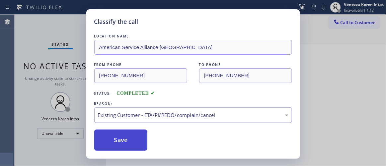
drag, startPoint x: 159, startPoint y: 145, endPoint x: 135, endPoint y: 142, distance: 24.5
click at [158, 145] on div "Save" at bounding box center [193, 140] width 198 height 21
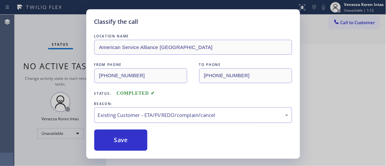
drag, startPoint x: 120, startPoint y: 139, endPoint x: 204, endPoint y: 120, distance: 86.8
click at [120, 139] on button "Save" at bounding box center [120, 140] width 53 height 21
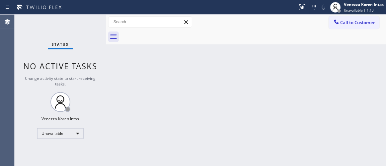
click at [341, 8] on div at bounding box center [335, 7] width 15 height 15
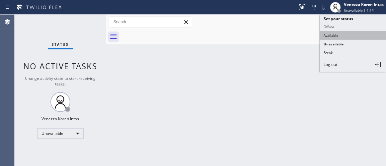
click at [335, 37] on button "Available" at bounding box center [353, 35] width 66 height 9
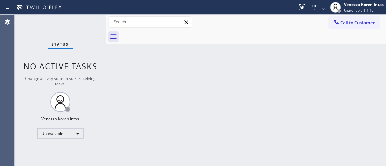
click at [94, 20] on div "Status No active tasks Change activity state to start receiving tasks. Venezza …" at bounding box center [61, 91] width 92 height 152
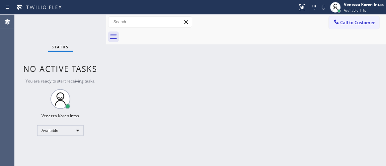
click at [91, 22] on div "Status No active tasks You are ready to start receiving tasks. Venezza Koren In…" at bounding box center [61, 91] width 92 height 152
drag, startPoint x: 90, startPoint y: 20, endPoint x: 59, endPoint y: 35, distance: 34.0
click at [88, 21] on div "Status No active tasks You are ready to start receiving tasks. Venezza Koren In…" at bounding box center [61, 91] width 92 height 152
click at [83, 26] on div "Status No active tasks You are ready to start receiving tasks. Venezza Koren In…" at bounding box center [61, 91] width 92 height 152
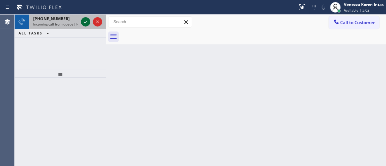
click at [85, 19] on icon at bounding box center [86, 22] width 8 height 8
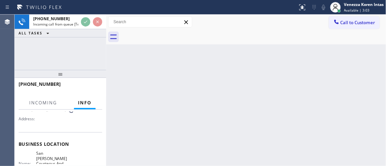
scroll to position [90, 0]
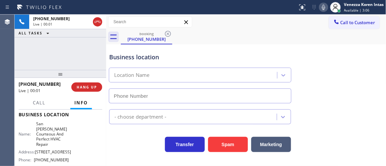
type input "[PHONE_NUMBER]"
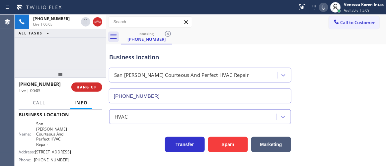
click at [126, 73] on div "San [PERSON_NAME] Courteous And Perfect HVAC Repair" at bounding box center [181, 76] width 135 height 8
click at [142, 56] on div "Business location" at bounding box center [200, 57] width 182 height 9
click at [225, 38] on div "booking [PHONE_NUMBER]" at bounding box center [253, 37] width 265 height 15
drag, startPoint x: 122, startPoint y: 71, endPoint x: 136, endPoint y: 49, distance: 25.7
click at [122, 71] on div "San [PERSON_NAME] Courteous And Perfect HVAC Repair" at bounding box center [194, 76] width 166 height 12
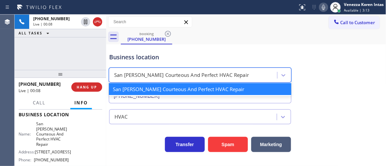
click at [136, 49] on div "Business location option San [PERSON_NAME] Courteous And Perfect HVAC Repair fo…" at bounding box center [200, 74] width 185 height 57
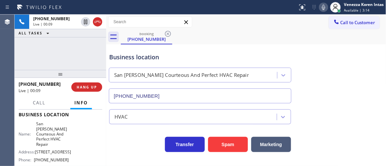
click at [320, 4] on icon at bounding box center [324, 7] width 8 height 8
click at [323, 5] on icon at bounding box center [324, 7] width 8 height 8
click at [310, 52] on div "Business location [GEOGRAPHIC_DATA][PERSON_NAME] And Perfect HVAC Repair [PHONE…" at bounding box center [246, 73] width 277 height 60
click at [136, 51] on div "Business location [GEOGRAPHIC_DATA][PERSON_NAME] And Perfect HVAC Repair [PHONE…" at bounding box center [200, 74] width 185 height 57
click at [240, 40] on div "booking [PHONE_NUMBER]" at bounding box center [253, 37] width 265 height 15
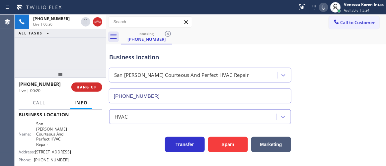
click at [324, 7] on icon at bounding box center [324, 7] width 8 height 8
click at [317, 41] on div "booking [PHONE_NUMBER]" at bounding box center [253, 37] width 265 height 15
click at [124, 53] on div "Business location" at bounding box center [200, 57] width 182 height 9
click at [327, 9] on icon at bounding box center [324, 7] width 8 height 8
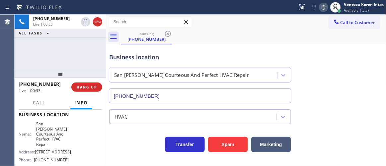
click at [312, 68] on div "Business location [GEOGRAPHIC_DATA][PERSON_NAME] And Perfect HVAC Repair [PHONE…" at bounding box center [246, 73] width 277 height 60
click at [322, 6] on icon at bounding box center [324, 7] width 8 height 8
click at [311, 67] on div "Business location [GEOGRAPHIC_DATA][PERSON_NAME] And Perfect HVAC Repair [PHONE…" at bounding box center [246, 73] width 277 height 60
drag, startPoint x: 138, startPoint y: 59, endPoint x: 226, endPoint y: 59, distance: 87.9
click at [138, 59] on div "Business location" at bounding box center [200, 57] width 182 height 9
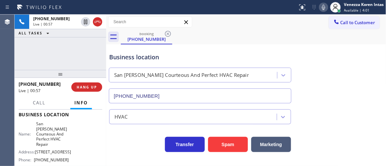
click at [323, 9] on icon at bounding box center [323, 7] width 3 height 5
drag, startPoint x: 113, startPoint y: 63, endPoint x: 128, endPoint y: 63, distance: 15.6
click at [113, 63] on div "Business location [GEOGRAPHIC_DATA][PERSON_NAME] And Perfect HVAC Repair [PHONE…" at bounding box center [200, 74] width 185 height 57
click at [323, 7] on icon at bounding box center [324, 7] width 8 height 8
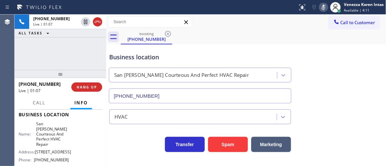
click at [323, 7] on icon at bounding box center [324, 7] width 8 height 8
click at [138, 69] on div "San [PERSON_NAME] Courteous And Perfect HVAC Repair" at bounding box center [200, 75] width 183 height 15
drag, startPoint x: 150, startPoint y: 57, endPoint x: 175, endPoint y: 57, distance: 25.2
click at [151, 55] on div "Business location" at bounding box center [200, 57] width 182 height 9
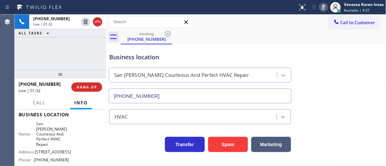
click at [325, 8] on icon at bounding box center [324, 7] width 8 height 8
drag, startPoint x: 82, startPoint y: 55, endPoint x: 266, endPoint y: 97, distance: 188.2
click at [84, 55] on div "[PHONE_NUMBER] Live | 01:33 ALL TASKS ALL TASKS ACTIVE TASKS TASKS IN WRAP UP" at bounding box center [61, 42] width 92 height 55
click at [327, 4] on icon at bounding box center [324, 7] width 8 height 8
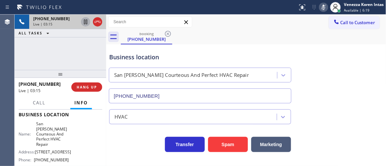
click at [88, 22] on icon at bounding box center [86, 22] width 8 height 8
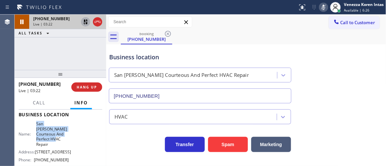
drag, startPoint x: 34, startPoint y: 124, endPoint x: 53, endPoint y: 139, distance: 25.0
click at [53, 139] on div "Name: San [PERSON_NAME] Courteous And Perfect HVAC Repair" at bounding box center [44, 134] width 50 height 26
click at [122, 57] on div "Business location" at bounding box center [200, 57] width 182 height 9
drag, startPoint x: 233, startPoint y: 45, endPoint x: 225, endPoint y: 3, distance: 42.6
click at [234, 45] on div "Business location [GEOGRAPHIC_DATA][PERSON_NAME] And Perfect HVAC Repair [PHONE…" at bounding box center [246, 73] width 277 height 60
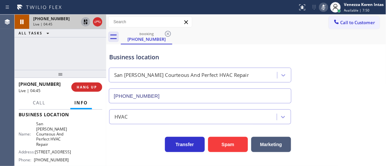
drag, startPoint x: 135, startPoint y: 65, endPoint x: 190, endPoint y: 55, distance: 56.0
click at [135, 65] on div "San [PERSON_NAME] Courteous And Perfect HVAC Repair" at bounding box center [200, 74] width 185 height 18
click at [212, 47] on div "Business location [GEOGRAPHIC_DATA][PERSON_NAME] And Perfect HVAC Repair [PHONE…" at bounding box center [200, 74] width 185 height 57
click at [326, 6] on icon at bounding box center [324, 7] width 8 height 8
click at [88, 20] on icon at bounding box center [86, 22] width 8 height 8
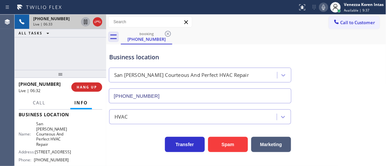
scroll to position [30, 0]
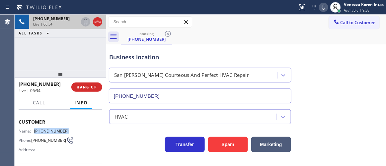
drag, startPoint x: 67, startPoint y: 127, endPoint x: 31, endPoint y: 131, distance: 35.7
click at [31, 131] on div "Customer Name: [PHONE_NUMBER] Phone: [PHONE_NUMBER] Address:" at bounding box center [61, 136] width 84 height 53
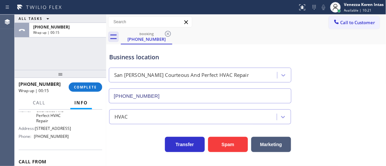
scroll to position [120, 0]
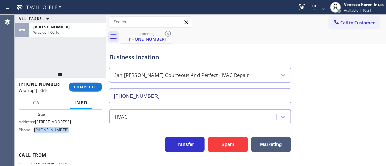
drag, startPoint x: 52, startPoint y: 130, endPoint x: 41, endPoint y: 134, distance: 12.1
click at [32, 131] on div "Name: San [PERSON_NAME] Courteous And Perfect HVAC Repair Address: [STREET_ADDR…" at bounding box center [61, 113] width 84 height 44
click at [92, 80] on div "[PHONE_NUMBER] Wrap up | 00:56 COMPLETE" at bounding box center [61, 87] width 84 height 17
click at [97, 84] on button "COMPLETE" at bounding box center [86, 87] width 34 height 9
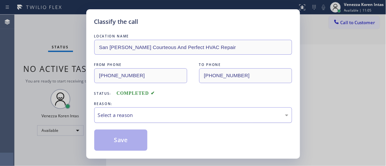
click at [186, 117] on div "Select a reason" at bounding box center [193, 116] width 190 height 8
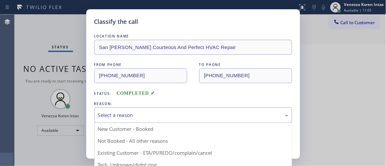
drag, startPoint x: 168, startPoint y: 144, endPoint x: 128, endPoint y: 141, distance: 39.6
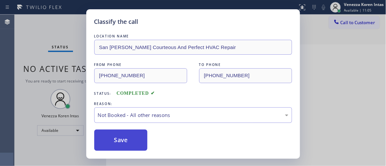
click at [118, 140] on button "Save" at bounding box center [120, 140] width 53 height 21
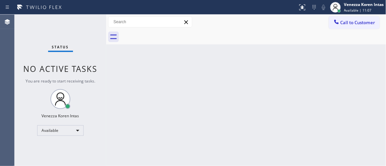
drag, startPoint x: 124, startPoint y: 70, endPoint x: 149, endPoint y: 80, distance: 27.5
click at [124, 70] on div "Back to Dashboard Change Sender ID Customers Technicians Select a contact Outbo…" at bounding box center [246, 91] width 280 height 152
drag, startPoint x: 149, startPoint y: 80, endPoint x: 11, endPoint y: 74, distance: 138.9
click at [149, 81] on div "Back to Dashboard Change Sender ID Customers Technicians Select a contact Outbo…" at bounding box center [246, 91] width 280 height 152
drag, startPoint x: 73, startPoint y: 34, endPoint x: 109, endPoint y: 63, distance: 46.2
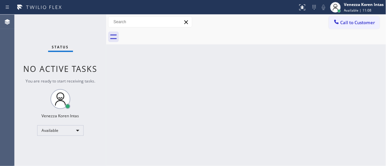
click at [73, 34] on div "Status No active tasks You are ready to start receiving tasks. Venezza Koren In…" at bounding box center [61, 91] width 92 height 152
click at [209, 125] on div "Back to Dashboard Change Sender ID Customers Technicians Select a contact Outbo…" at bounding box center [246, 91] width 280 height 152
click at [93, 31] on div "Status No active tasks You are ready to start receiving tasks. Venezza Koren In…" at bounding box center [61, 91] width 92 height 152
click at [93, 35] on div "Status No active tasks You are ready to start receiving tasks. Venezza Koren In…" at bounding box center [61, 91] width 92 height 152
click at [92, 33] on div "Status No active tasks You are ready to start receiving tasks. Venezza Koren In…" at bounding box center [61, 91] width 92 height 152
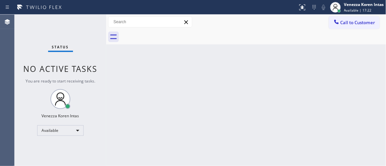
click at [231, 85] on div "Back to Dashboard Change Sender ID Customers Technicians Select a contact Outbo…" at bounding box center [246, 91] width 280 height 152
drag, startPoint x: 320, startPoint y: 96, endPoint x: 150, endPoint y: 57, distance: 174.1
click at [319, 96] on div "Back to Dashboard Change Sender ID Customers Technicians Select a contact Outbo…" at bounding box center [246, 91] width 280 height 152
click at [85, 32] on div "Status No active tasks You are ready to start receiving tasks. Venezza Koren In…" at bounding box center [61, 91] width 92 height 152
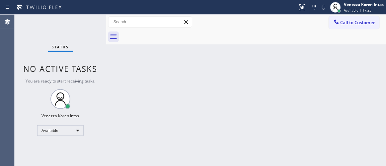
click at [87, 23] on div "Status No active tasks You are ready to start receiving tasks. Venezza Koren In…" at bounding box center [61, 91] width 92 height 152
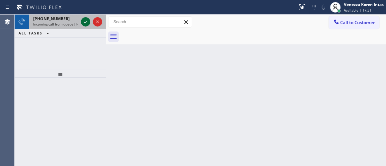
click at [86, 20] on icon at bounding box center [86, 22] width 8 height 8
click at [87, 20] on icon at bounding box center [86, 22] width 8 height 8
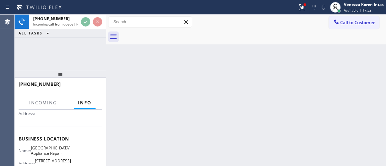
scroll to position [90, 0]
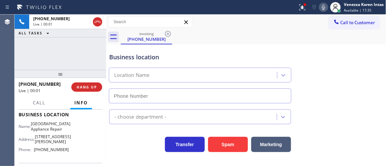
type input "[PHONE_NUMBER]"
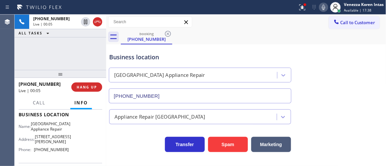
drag, startPoint x: 145, startPoint y: 16, endPoint x: 198, endPoint y: 19, distance: 53.2
click at [145, 16] on div "Call to Customer Outbound call Location American Service Alliance [GEOGRAPHIC_D…" at bounding box center [246, 22] width 280 height 15
click at [303, 10] on icon at bounding box center [302, 7] width 8 height 8
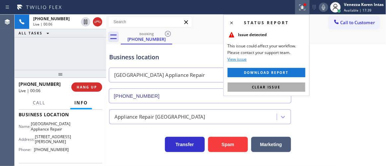
drag, startPoint x: 289, startPoint y: 89, endPoint x: 294, endPoint y: 87, distance: 5.1
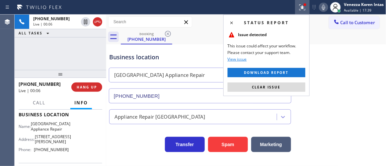
click at [290, 89] on button "Clear issue" at bounding box center [267, 87] width 78 height 9
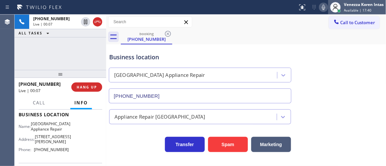
click at [328, 8] on div at bounding box center [335, 7] width 15 height 15
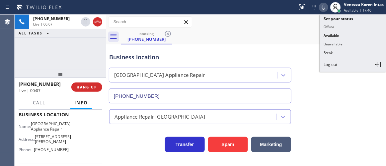
click at [324, 8] on icon at bounding box center [324, 7] width 8 height 8
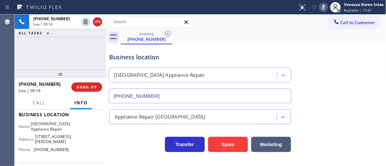
drag, startPoint x: 209, startPoint y: 18, endPoint x: 218, endPoint y: 17, distance: 9.0
click at [209, 18] on div "Call to Customer Outbound call Location American Service Alliance [GEOGRAPHIC_D…" at bounding box center [246, 22] width 280 height 12
click at [324, 6] on rect at bounding box center [323, 6] width 5 height 5
click at [326, 10] on icon at bounding box center [324, 7] width 8 height 8
click at [323, 5] on icon at bounding box center [324, 7] width 8 height 8
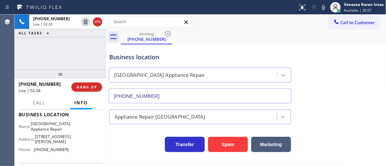
click at [227, 22] on div "Call to Customer Outbound call Location American Service Alliance [GEOGRAPHIC_D…" at bounding box center [246, 22] width 280 height 12
drag, startPoint x: 37, startPoint y: 122, endPoint x: 60, endPoint y: 138, distance: 28.3
click at [60, 138] on div "Business location Name: [GEOGRAPHIC_DATA] Appliance Repair Address: [STREET_ADD…" at bounding box center [61, 133] width 84 height 60
click at [45, 131] on span "[GEOGRAPHIC_DATA] Appliance Repair" at bounding box center [50, 126] width 39 height 10
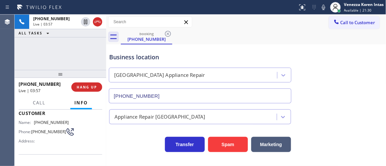
scroll to position [30, 0]
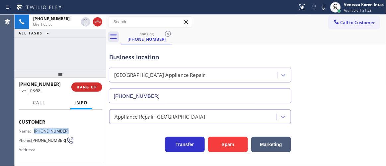
drag, startPoint x: 66, startPoint y: 131, endPoint x: 35, endPoint y: 131, distance: 31.5
click at [35, 131] on div "Name: [PHONE_NUMBER] Phone: [PHONE_NUMBER] Address:" at bounding box center [61, 142] width 84 height 26
click at [222, 28] on div "Call to Customer Outbound call Location American Service Alliance [GEOGRAPHIC_D…" at bounding box center [246, 22] width 280 height 15
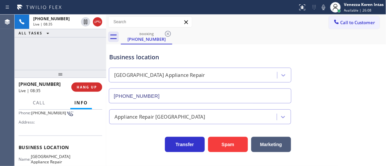
scroll to position [90, 0]
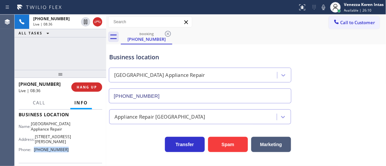
drag, startPoint x: 75, startPoint y: 154, endPoint x: 35, endPoint y: 154, distance: 40.5
click at [35, 154] on div "Name: [GEOGRAPHIC_DATA] Appliance Repair Address: [STREET_ADDRESS][PERSON_NAME]…" at bounding box center [61, 138] width 84 height 34
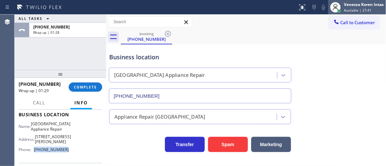
click at [347, 2] on div "Venezza Koren Intas" at bounding box center [364, 5] width 40 height 6
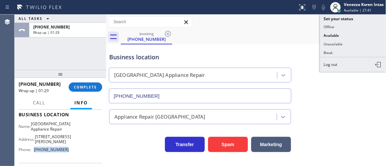
click at [336, 42] on button "Unavailable" at bounding box center [353, 44] width 66 height 9
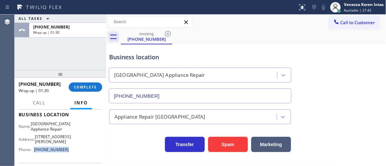
drag, startPoint x: 81, startPoint y: 92, endPoint x: 121, endPoint y: 101, distance: 41.8
click at [81, 92] on button "COMPLETE" at bounding box center [86, 87] width 34 height 9
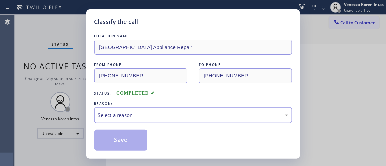
drag, startPoint x: 131, startPoint y: 111, endPoint x: 132, endPoint y: 120, distance: 9.6
click at [131, 111] on div "Select a reason" at bounding box center [193, 116] width 198 height 16
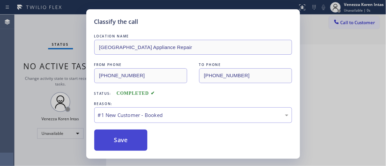
click at [129, 135] on button "Save" at bounding box center [120, 140] width 53 height 21
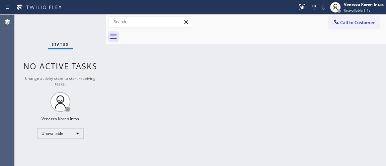
click at [346, 10] on span "Unavailable | 1s" at bounding box center [357, 10] width 27 height 5
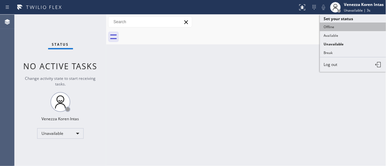
click at [337, 28] on button "Offline" at bounding box center [353, 27] width 66 height 9
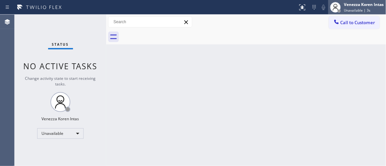
click at [356, 9] on span "Unavailable | 3s" at bounding box center [357, 10] width 27 height 5
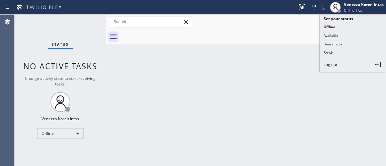
click at [343, 65] on button "Log out" at bounding box center [353, 64] width 66 height 15
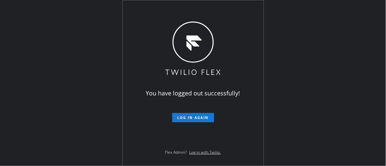
drag, startPoint x: 87, startPoint y: 54, endPoint x: 168, endPoint y: 43, distance: 82.0
click at [87, 54] on div "You have logged out successfully! Log in again Flex Admin? Log in with Twilio." at bounding box center [193, 83] width 386 height 166
